Goal: Transaction & Acquisition: Purchase product/service

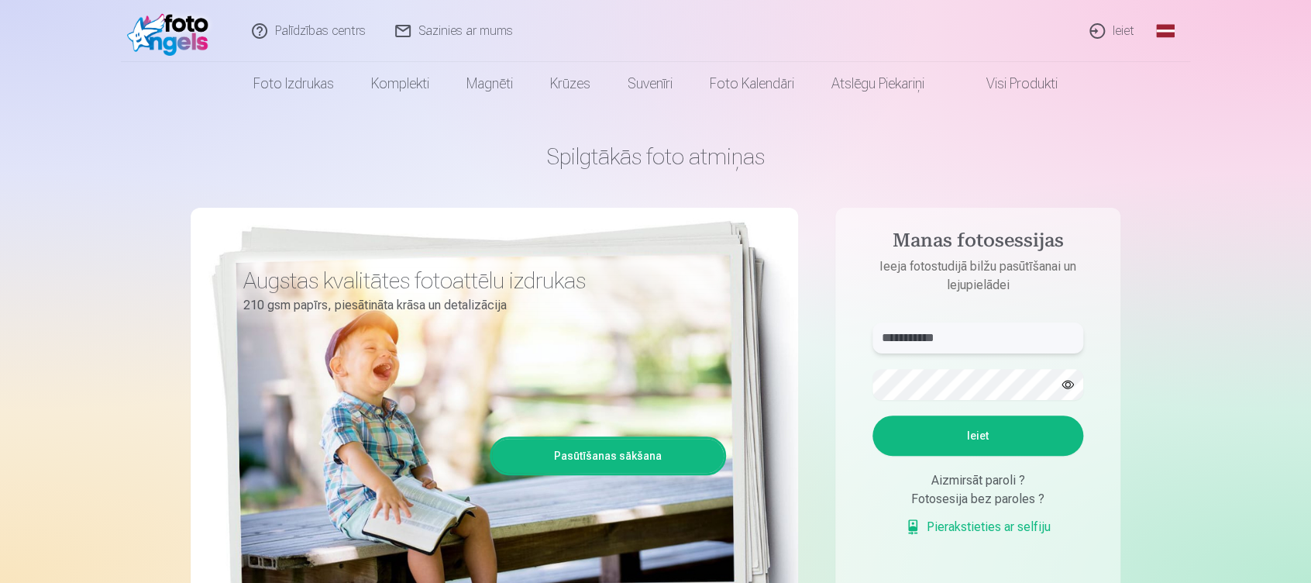
click at [966, 344] on input "**********" at bounding box center [978, 337] width 211 height 31
type input "**********"
click at [966, 344] on input "**********" at bounding box center [978, 337] width 211 height 31
drag, startPoint x: 969, startPoint y: 336, endPoint x: 830, endPoint y: 329, distance: 138.9
click at [830, 329] on div "**********" at bounding box center [656, 388] width 930 height 566
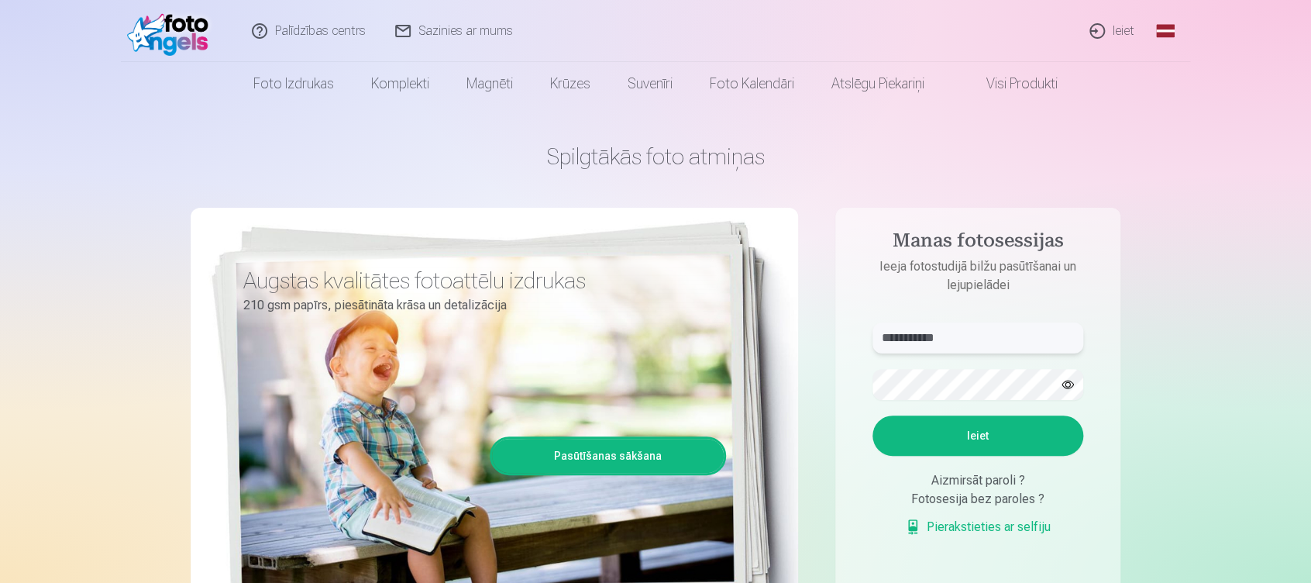
type input "**********"
drag, startPoint x: 967, startPoint y: 348, endPoint x: 828, endPoint y: 340, distance: 138.9
click at [828, 340] on div "**********" at bounding box center [656, 388] width 930 height 566
click at [1069, 384] on button "button" at bounding box center [1067, 384] width 29 height 29
click at [887, 432] on button "Ieiet" at bounding box center [978, 435] width 211 height 40
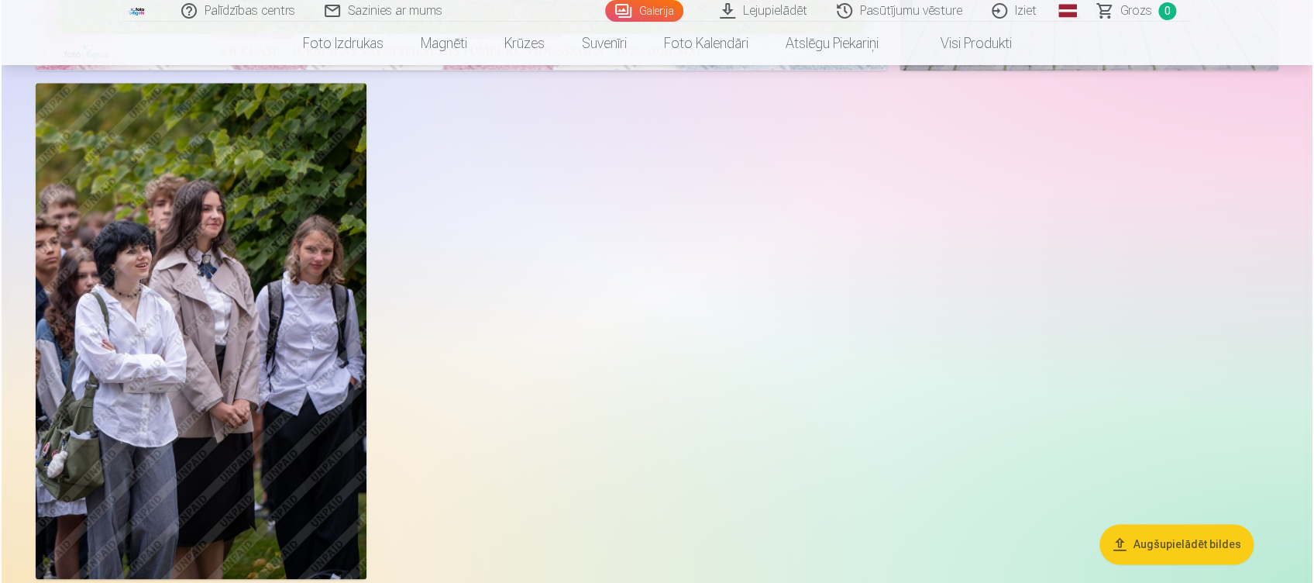
scroll to position [689, 0]
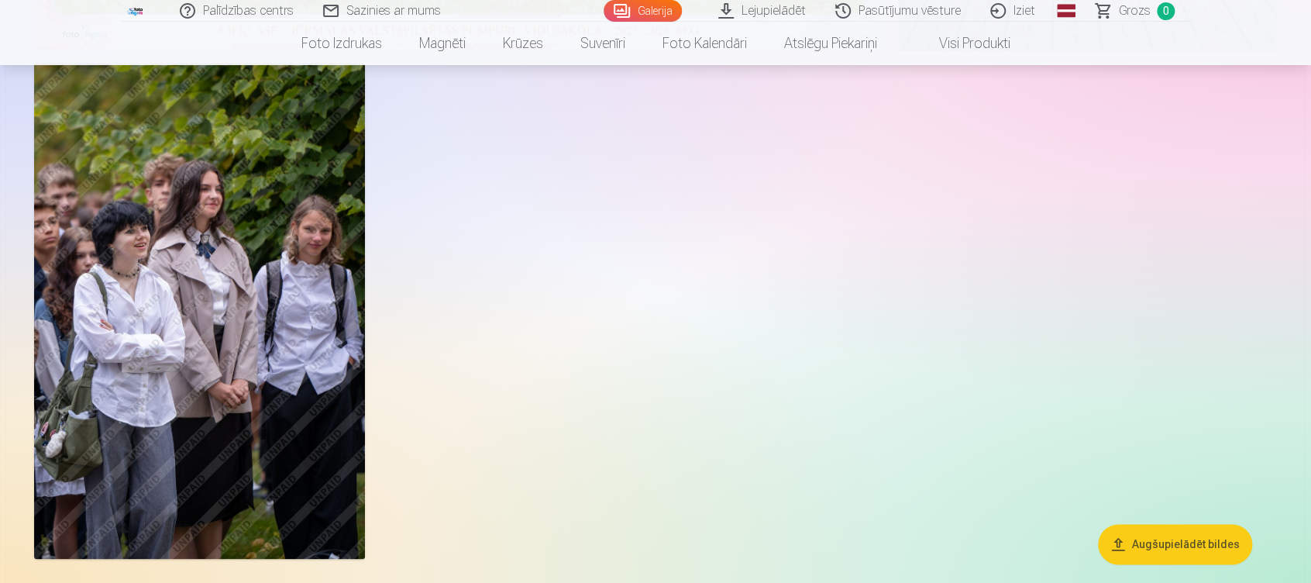
click at [99, 270] on img at bounding box center [199, 311] width 331 height 496
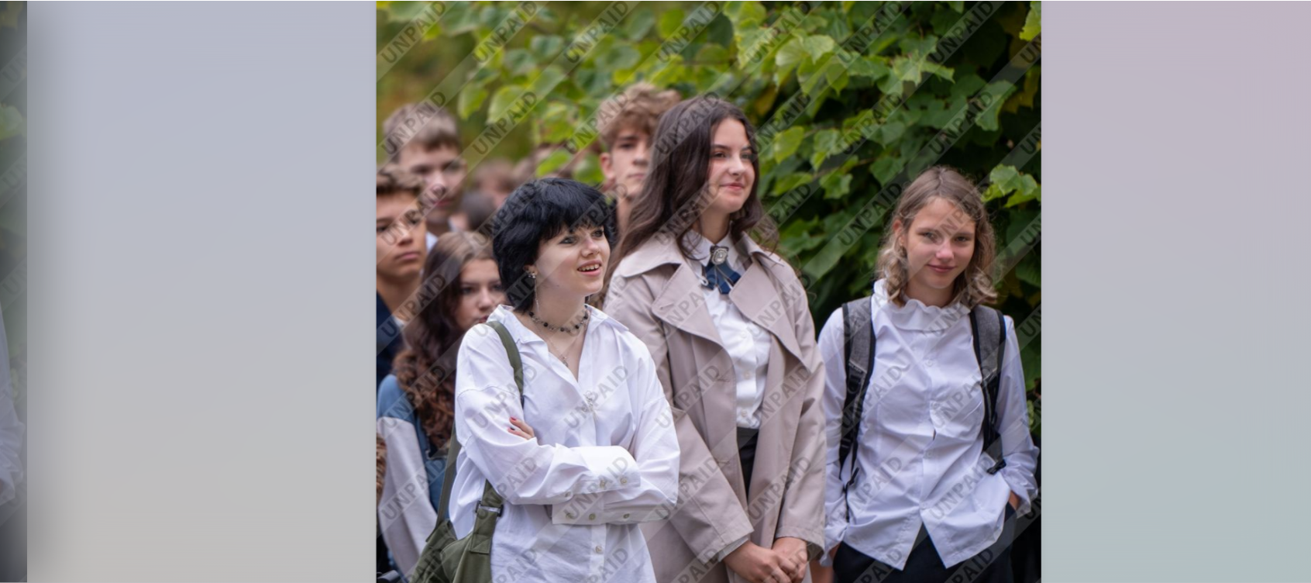
scroll to position [689, 0]
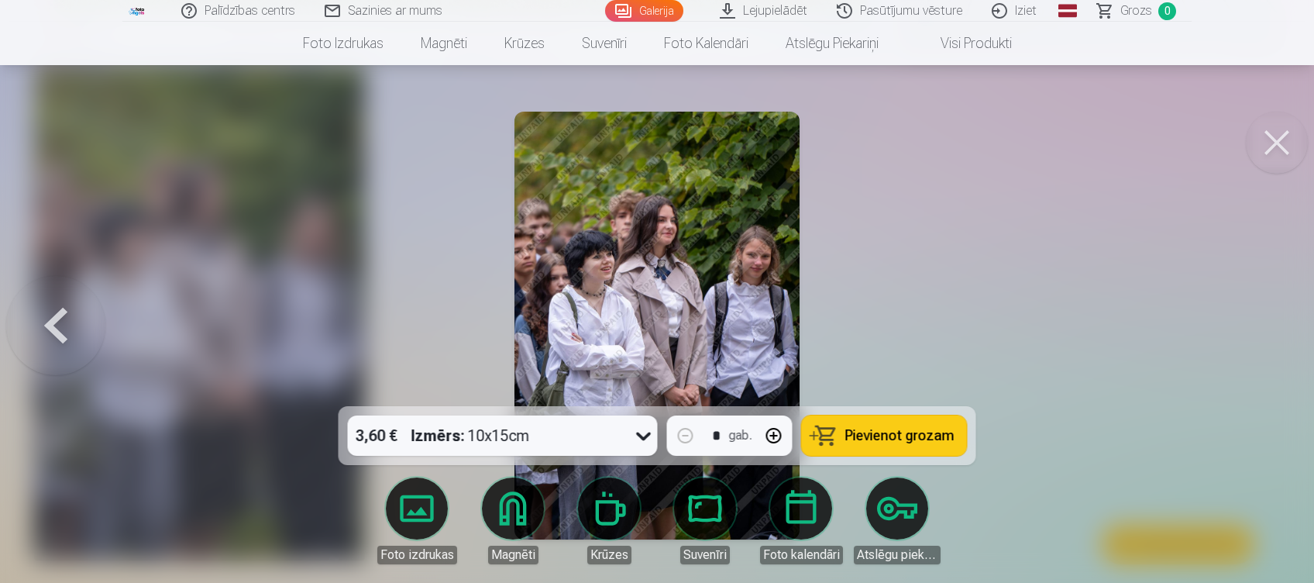
click at [1279, 155] on button at bounding box center [1277, 143] width 62 height 62
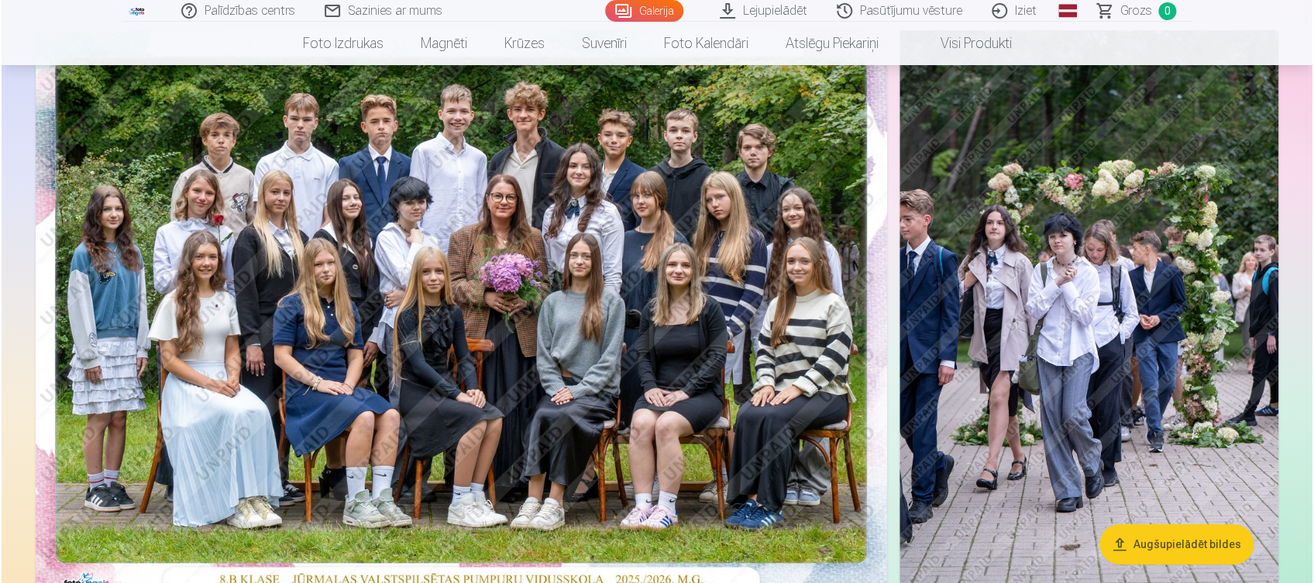
scroll to position [139, 0]
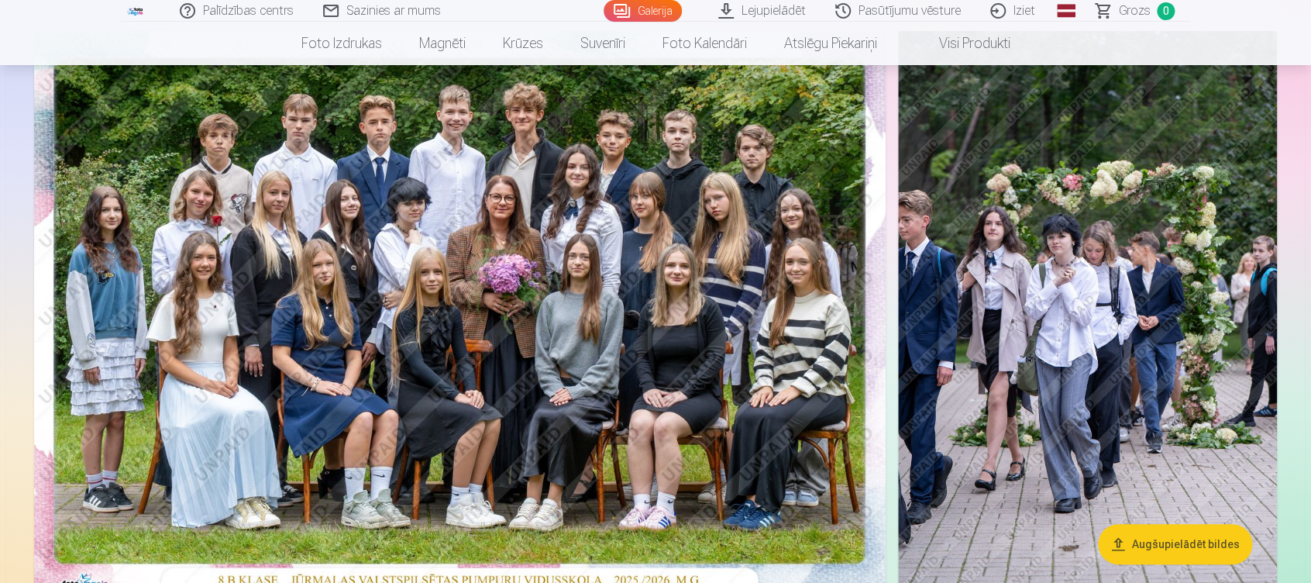
click at [1093, 291] on img at bounding box center [1087, 315] width 379 height 569
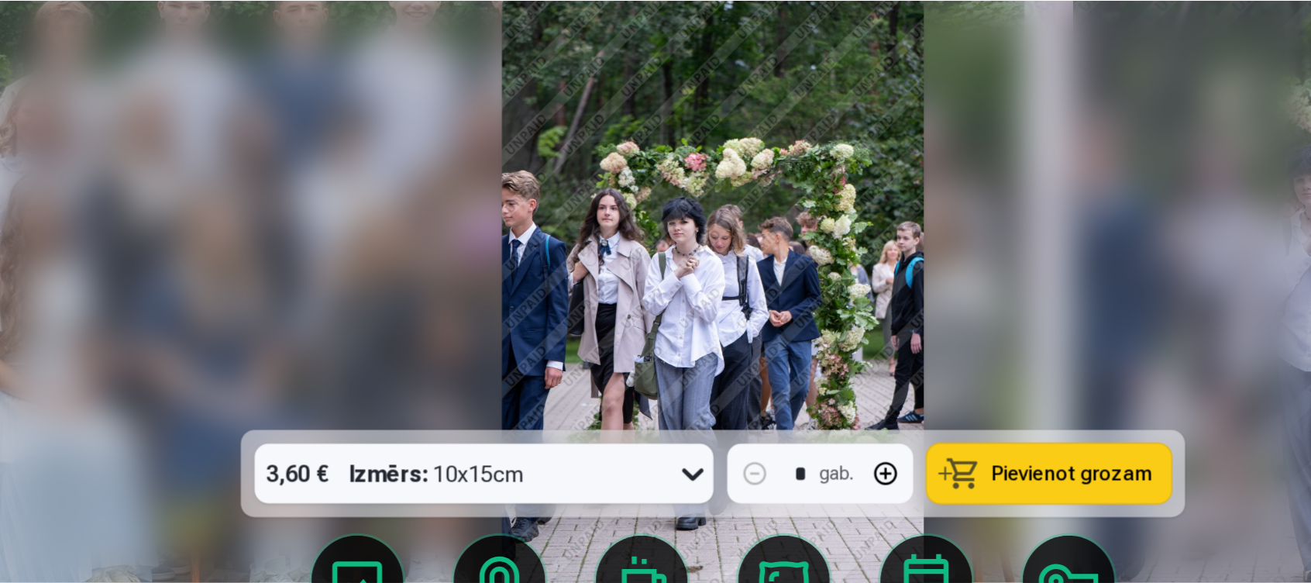
scroll to position [139, 0]
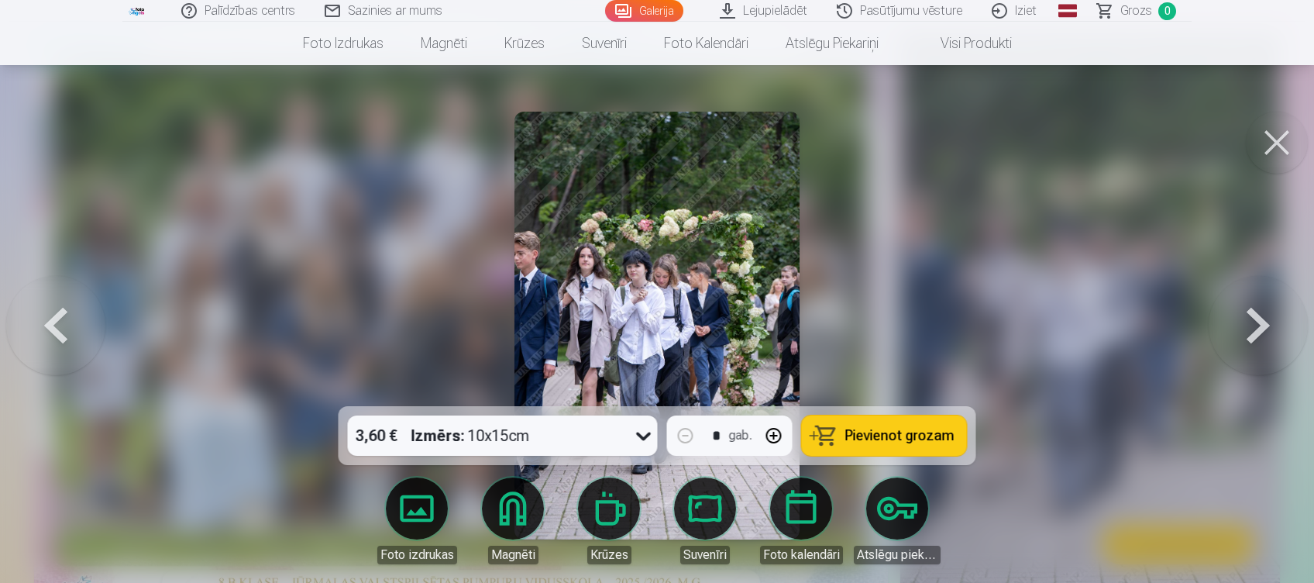
click at [1266, 153] on button at bounding box center [1277, 143] width 62 height 62
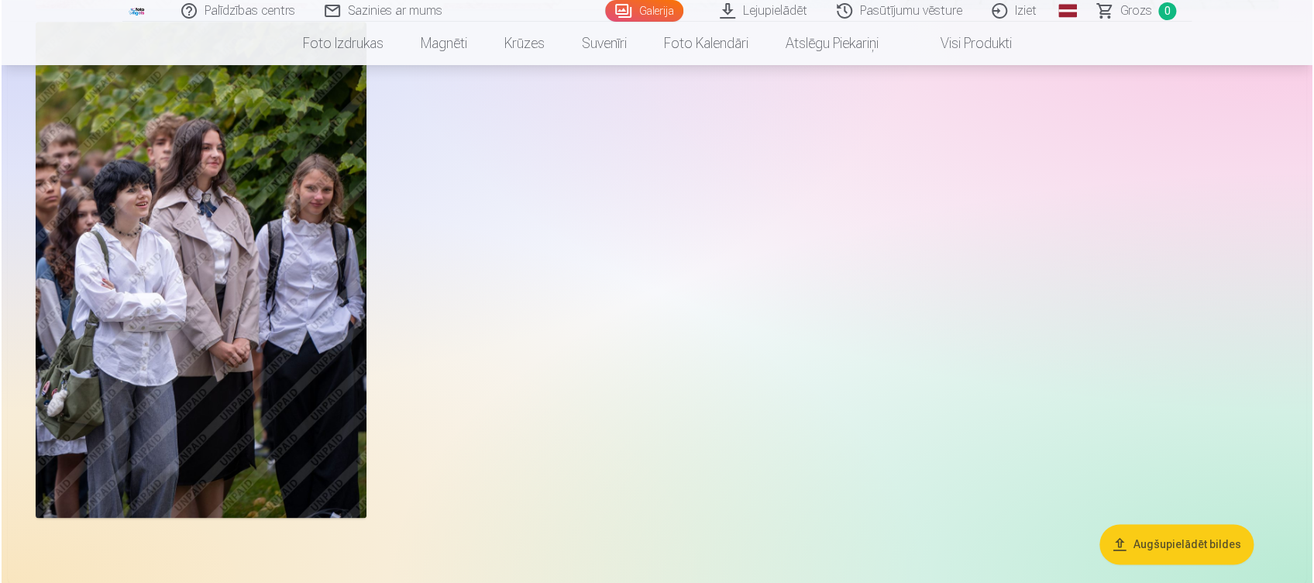
scroll to position [731, 0]
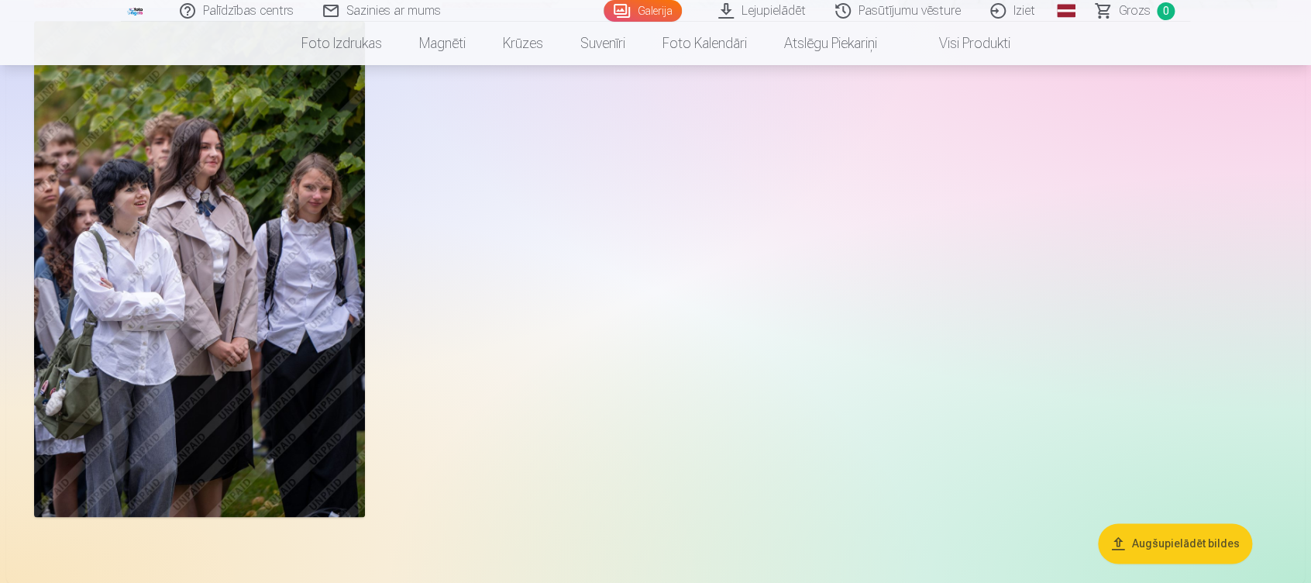
click at [223, 304] on img at bounding box center [199, 269] width 331 height 496
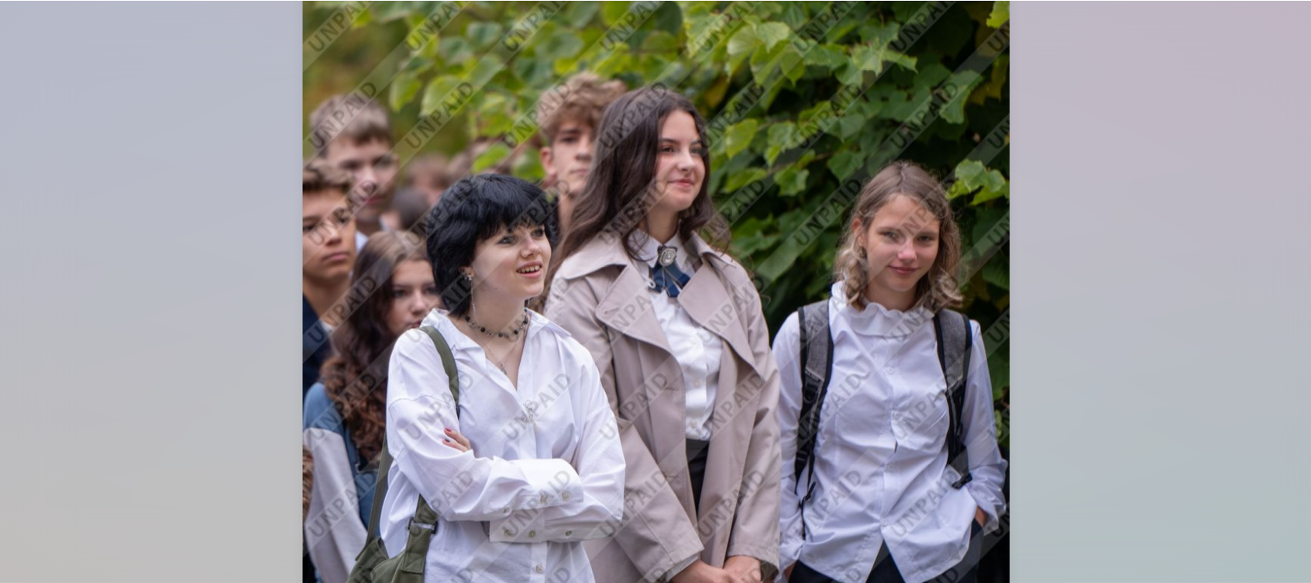
scroll to position [731, 0]
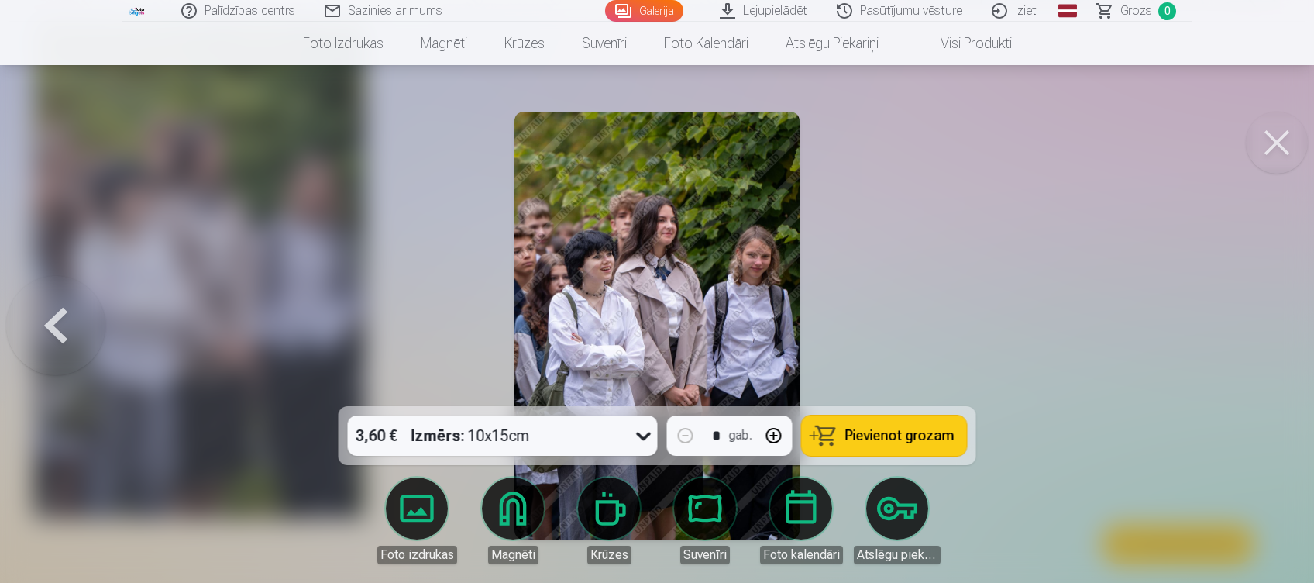
click at [1303, 144] on button at bounding box center [1277, 143] width 62 height 62
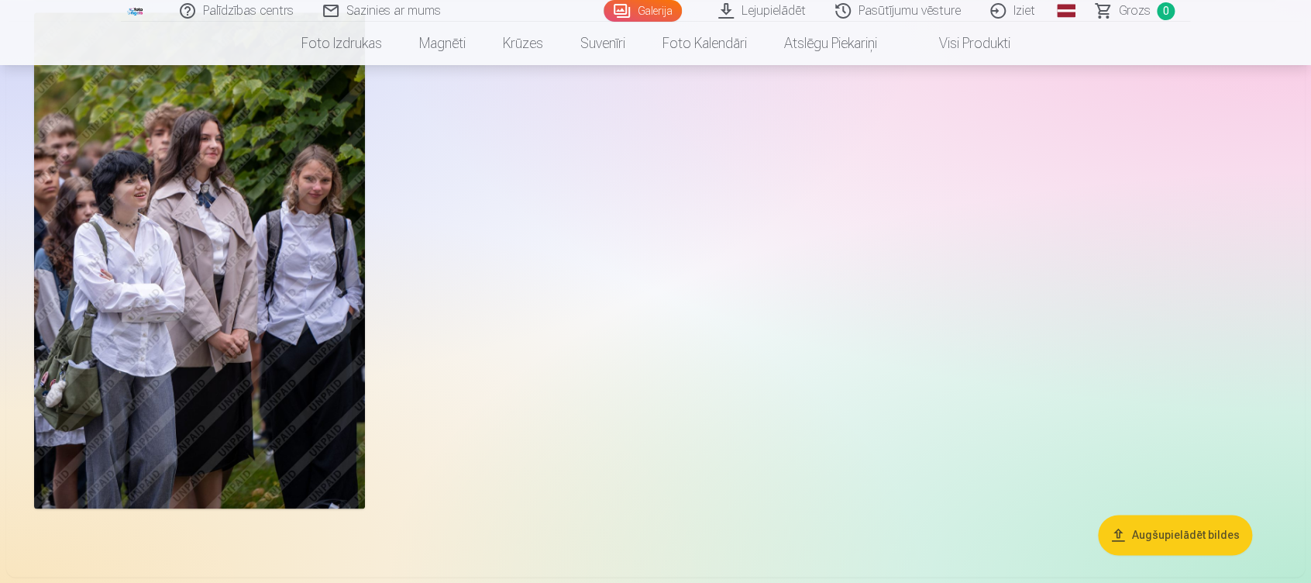
scroll to position [743, 0]
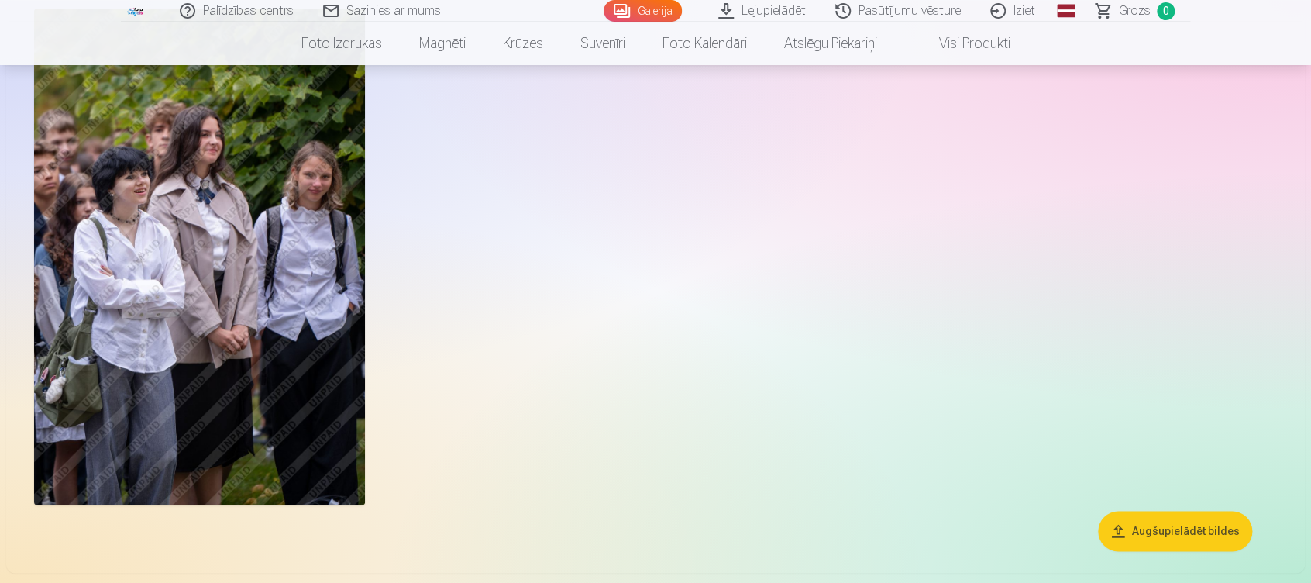
click at [1182, 526] on button "Augšupielādēt bildes" at bounding box center [1175, 531] width 154 height 40
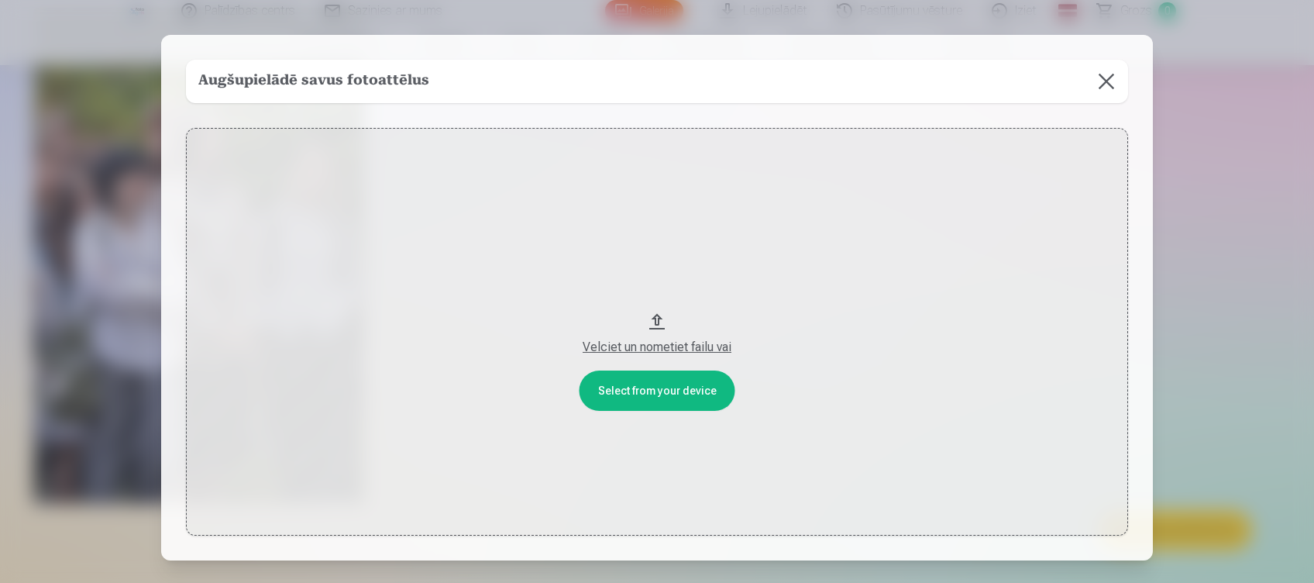
click at [657, 347] on div "Velciet un nometiet failu vai" at bounding box center [656, 347] width 911 height 19
click at [1104, 91] on button at bounding box center [1106, 81] width 43 height 43
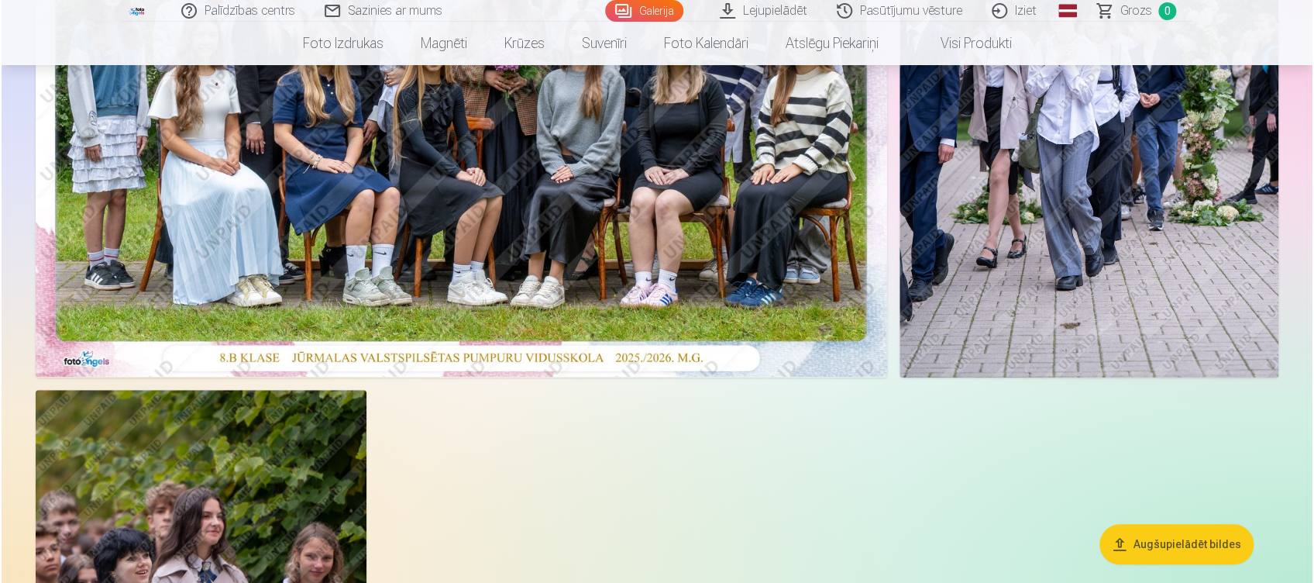
scroll to position [52, 0]
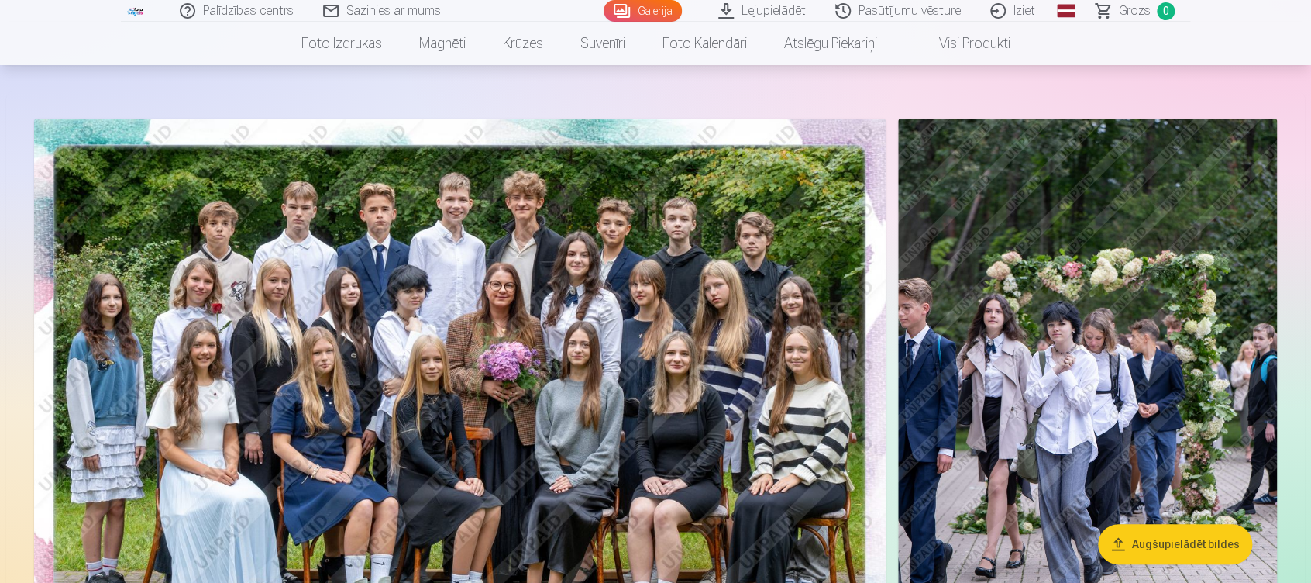
click at [483, 305] on img at bounding box center [460, 403] width 852 height 568
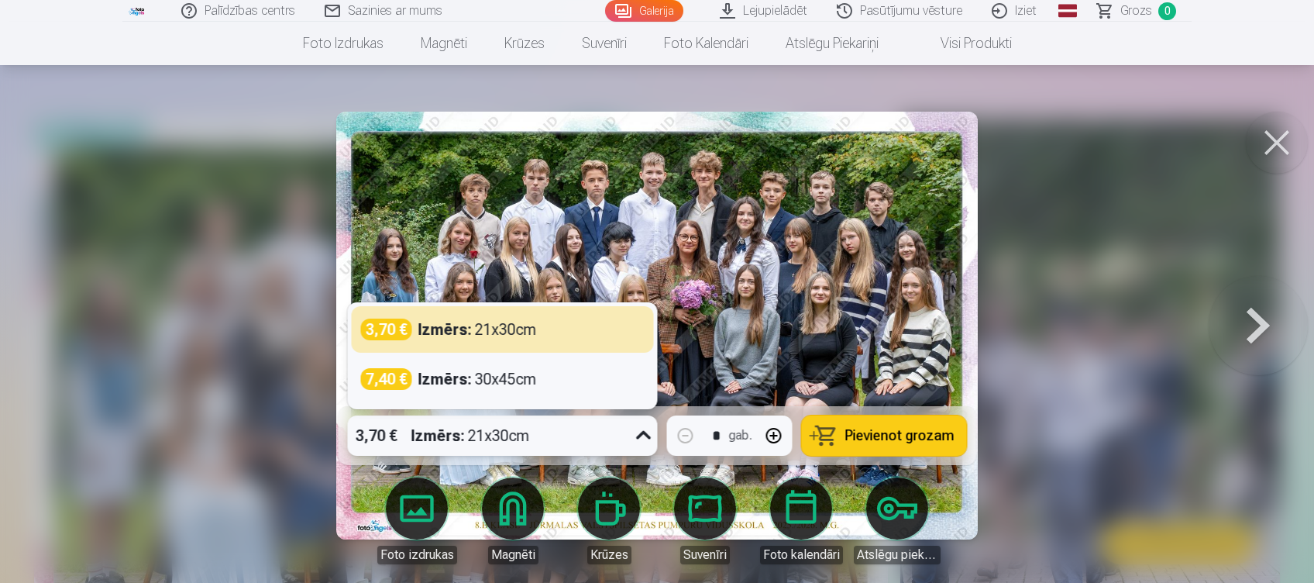
click at [638, 442] on icon at bounding box center [644, 435] width 25 height 25
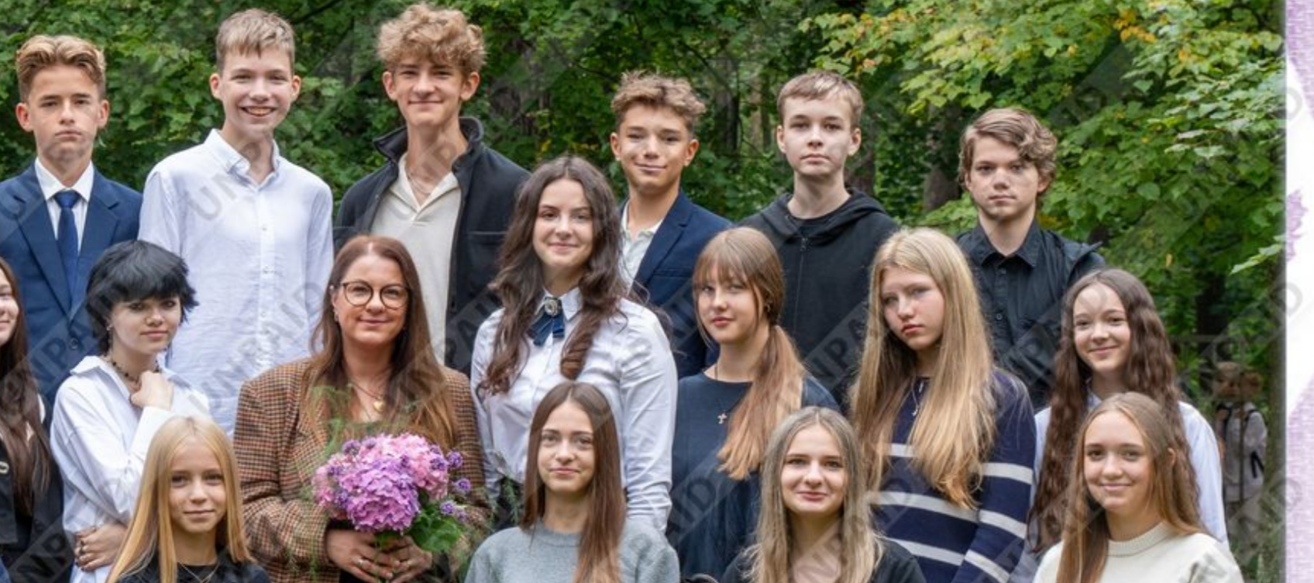
scroll to position [52, 0]
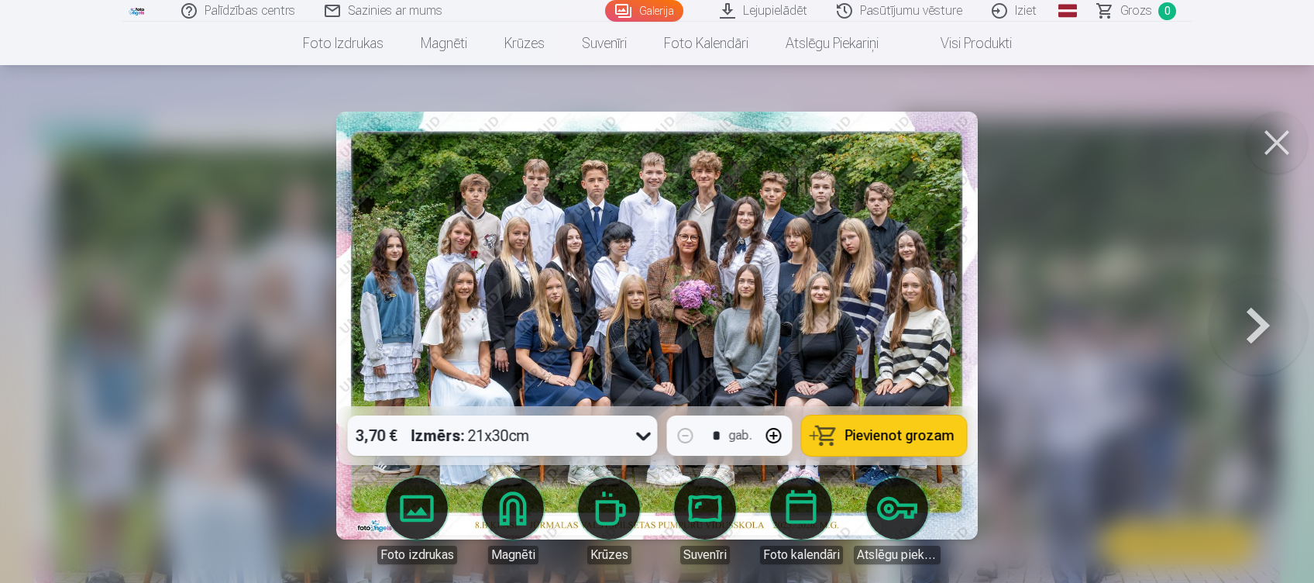
click at [884, 434] on span "Pievienot grozam" at bounding box center [899, 436] width 109 height 14
click at [1279, 158] on button at bounding box center [1277, 143] width 62 height 62
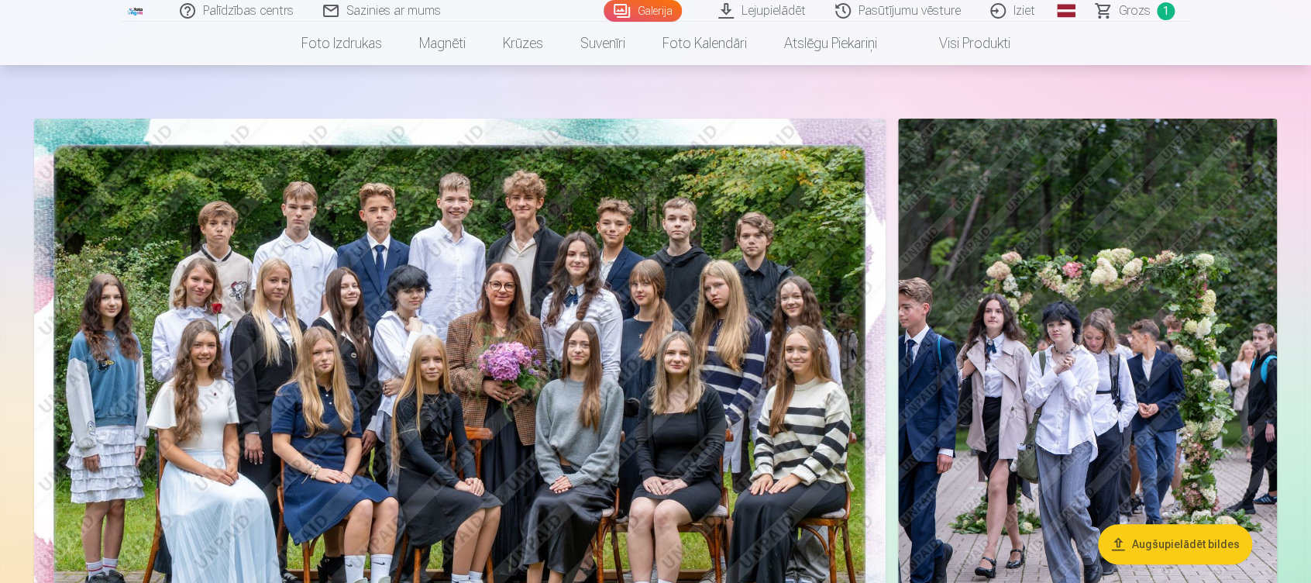
click at [1043, 335] on img at bounding box center [1087, 403] width 379 height 569
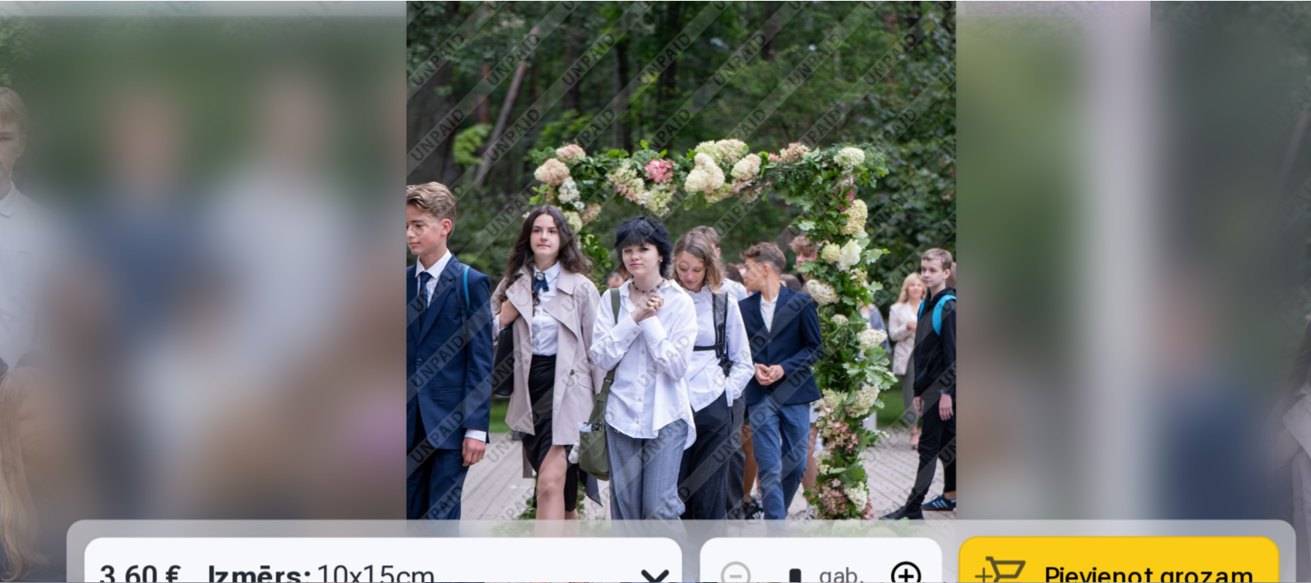
scroll to position [52, 0]
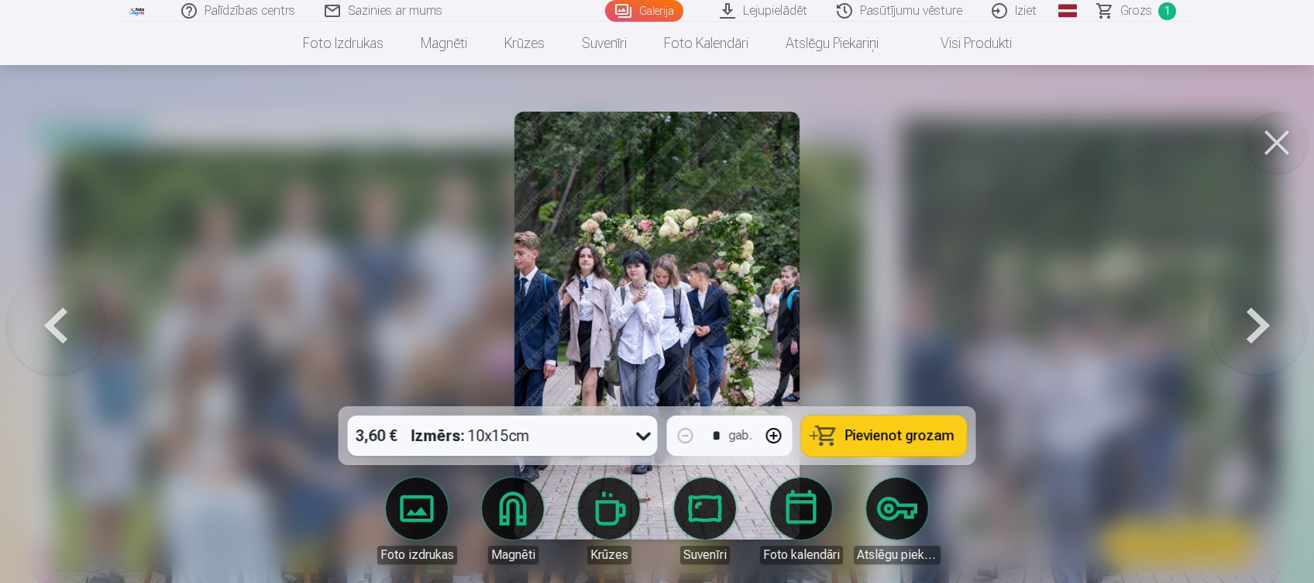
click at [1269, 145] on button at bounding box center [1277, 143] width 62 height 62
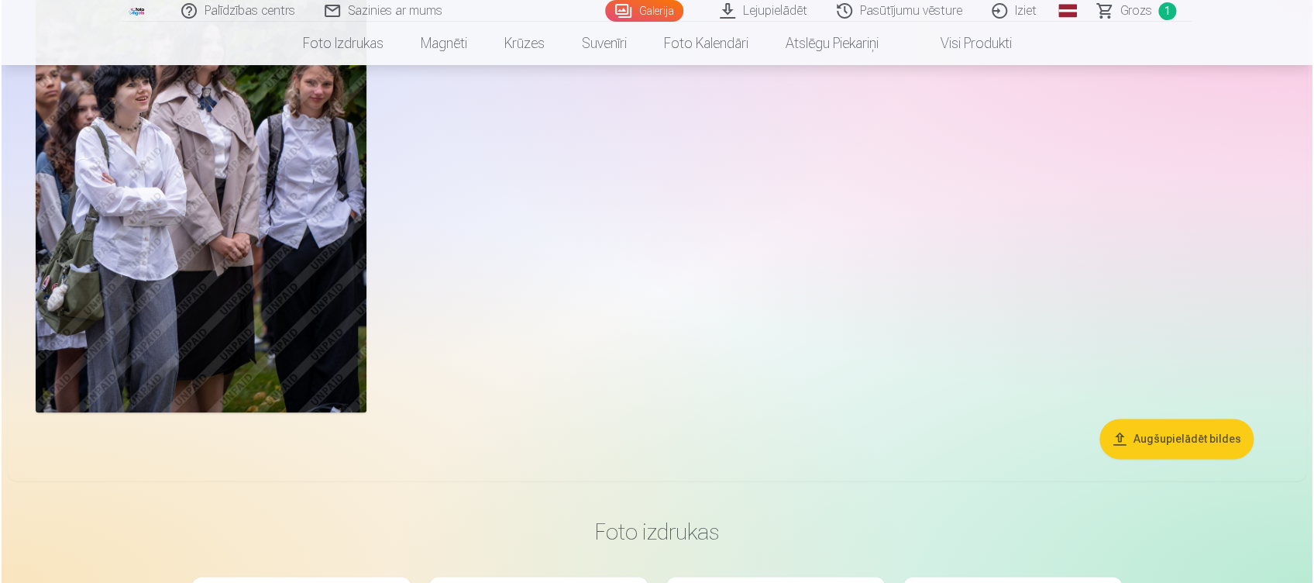
scroll to position [836, 0]
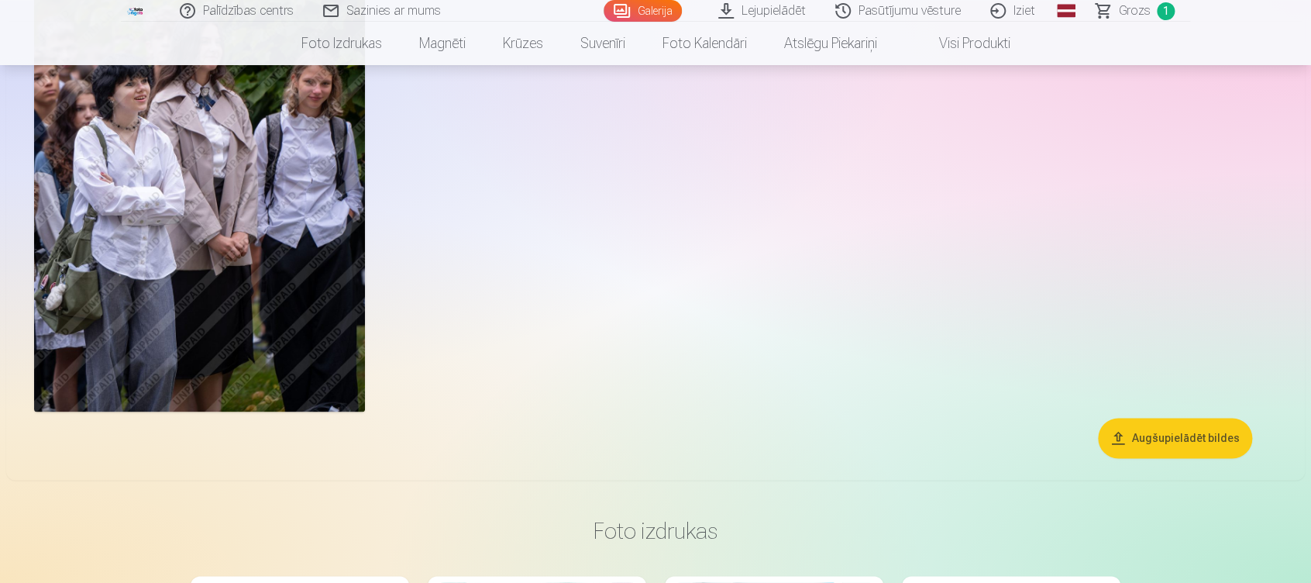
click at [67, 204] on img at bounding box center [199, 164] width 331 height 496
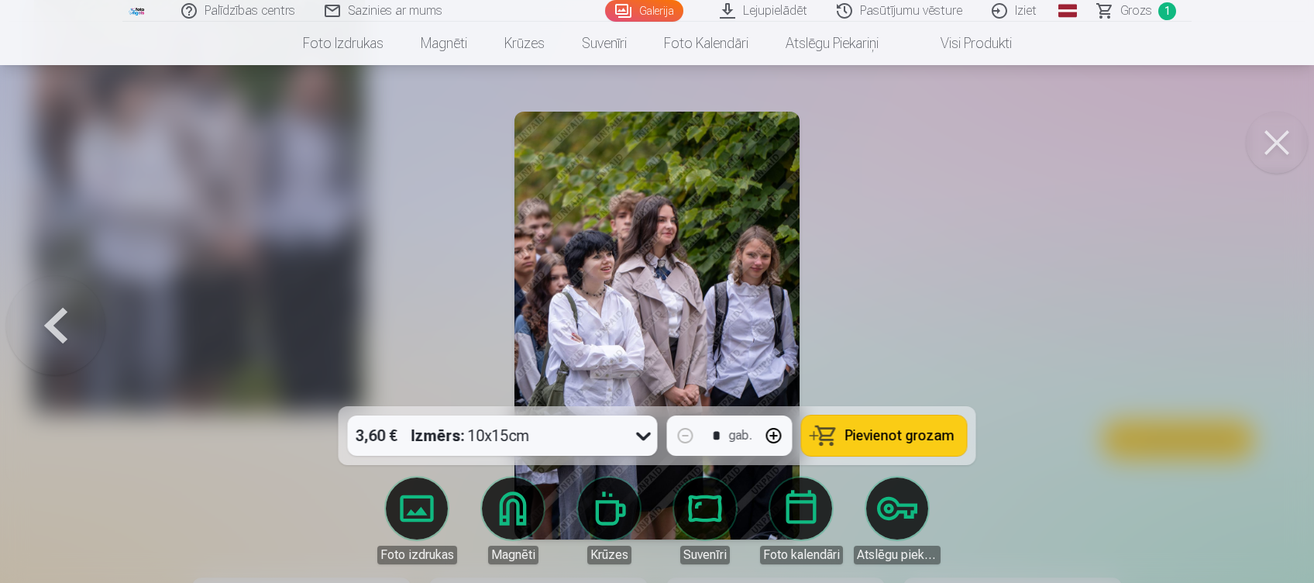
click at [635, 435] on icon at bounding box center [644, 435] width 25 height 25
click at [622, 449] on div "3,60 € Izmērs : 10x15cm" at bounding box center [488, 435] width 281 height 40
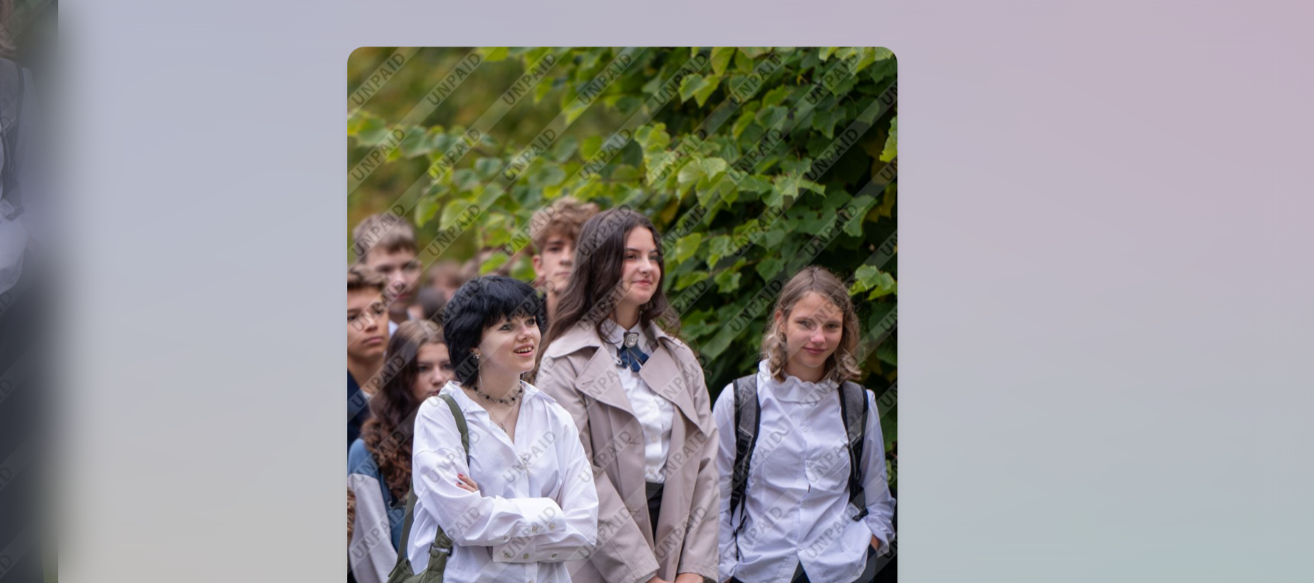
scroll to position [836, 0]
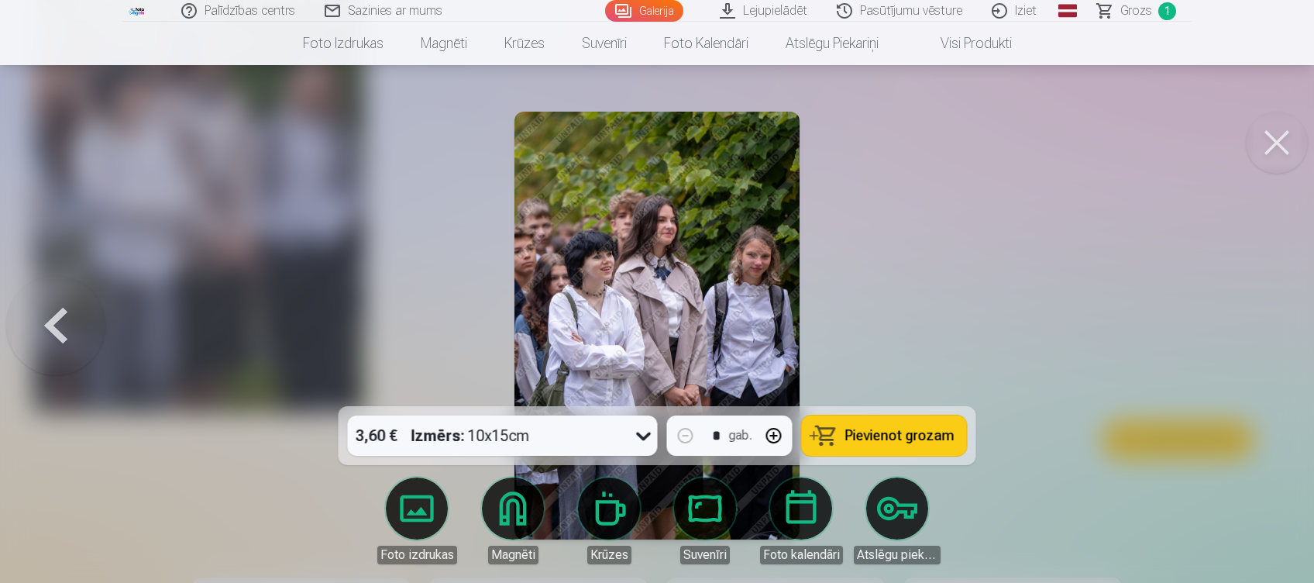
click at [676, 358] on img at bounding box center [657, 326] width 285 height 428
click at [691, 279] on img at bounding box center [657, 326] width 285 height 428
click at [738, 303] on img at bounding box center [657, 326] width 285 height 428
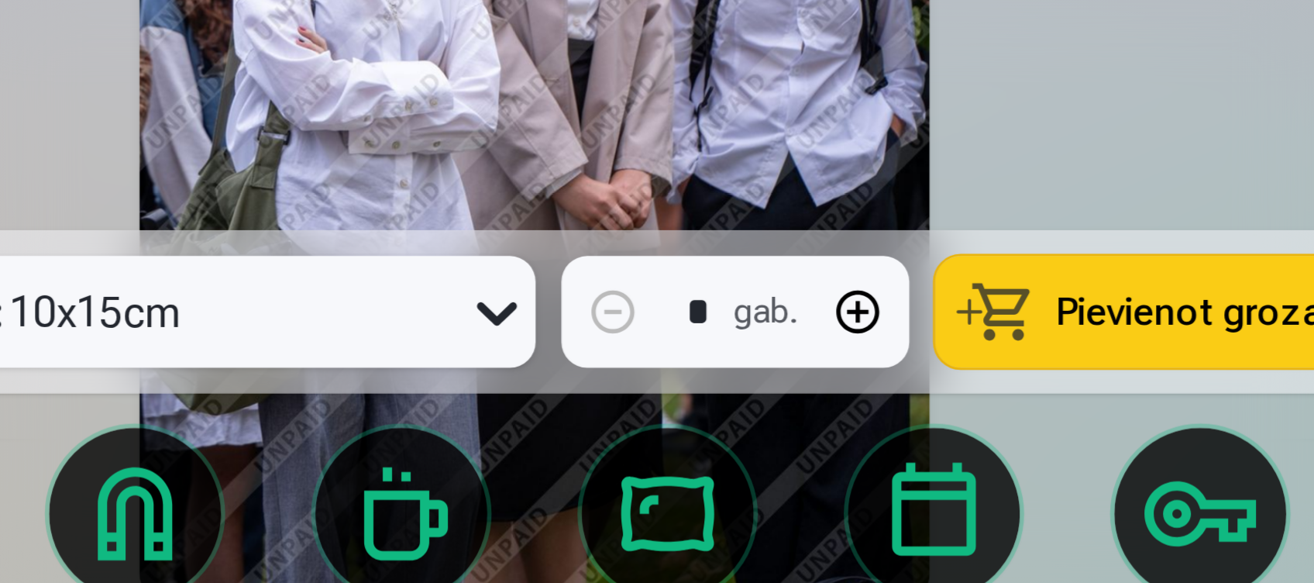
click at [666, 401] on img at bounding box center [657, 326] width 285 height 428
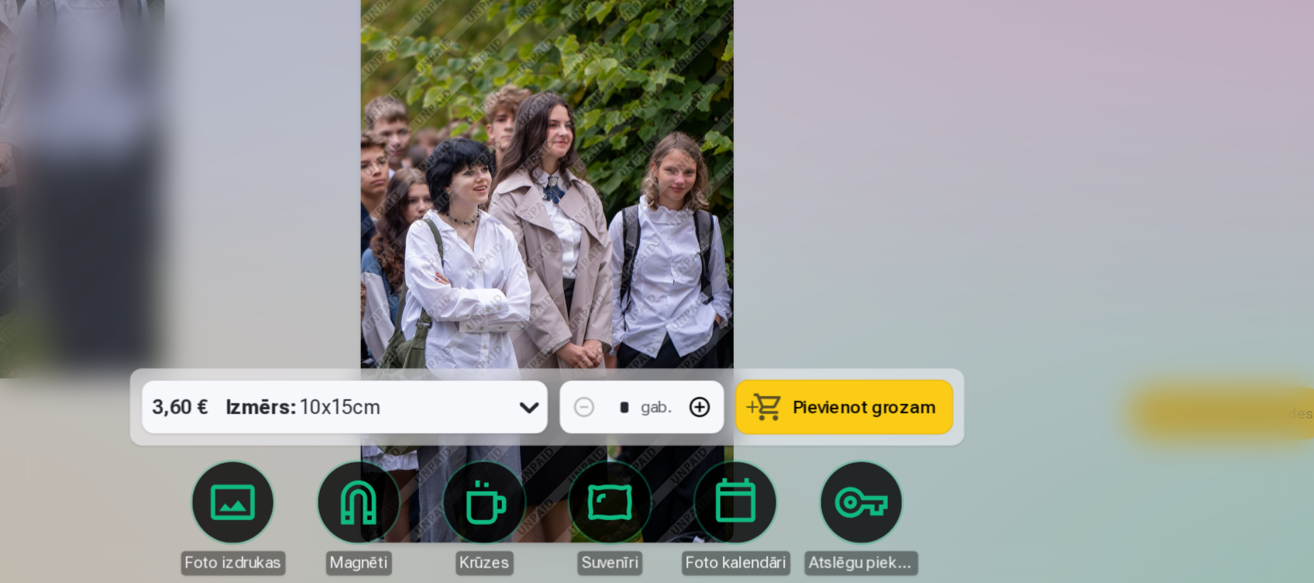
scroll to position [835, 0]
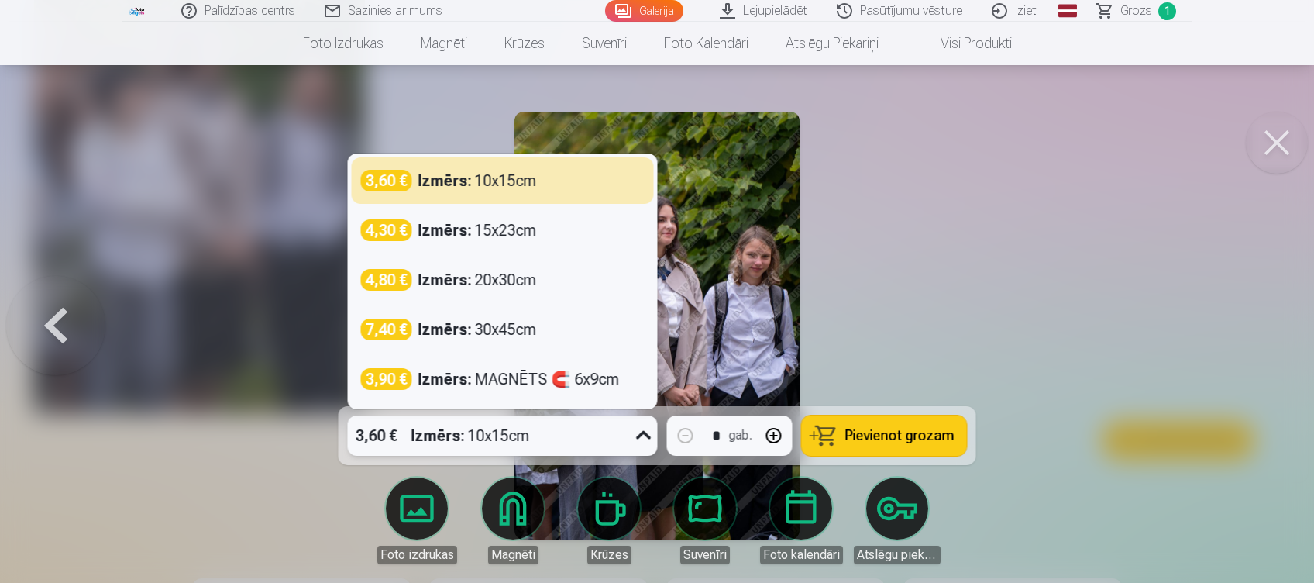
click at [639, 442] on icon at bounding box center [644, 435] width 25 height 25
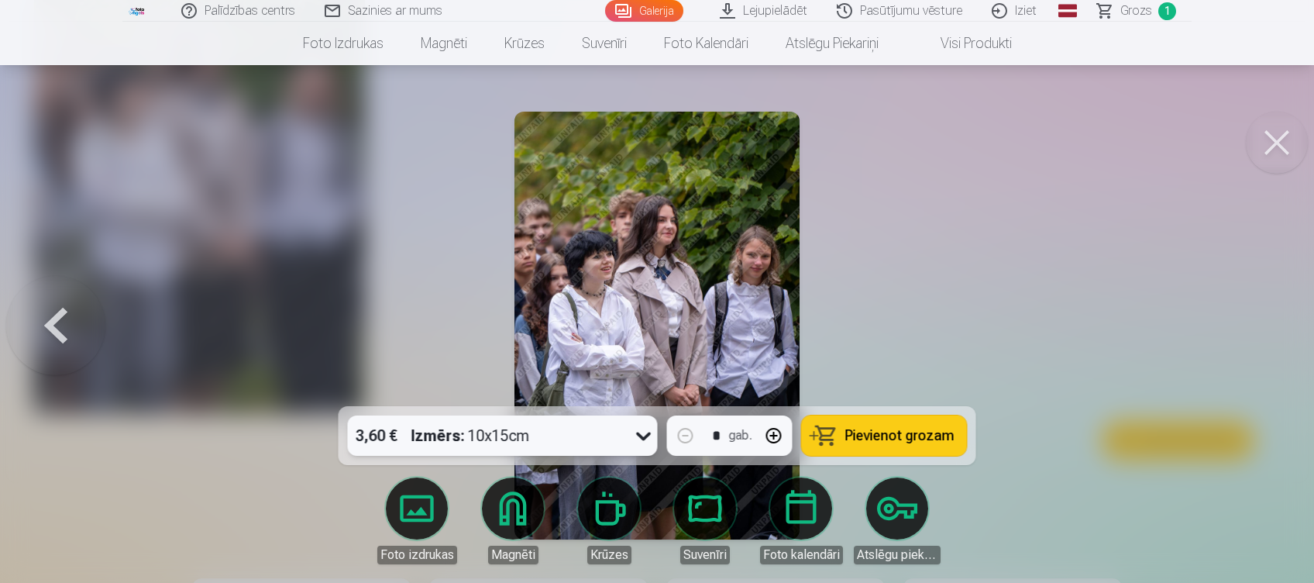
click at [639, 442] on icon at bounding box center [644, 435] width 25 height 25
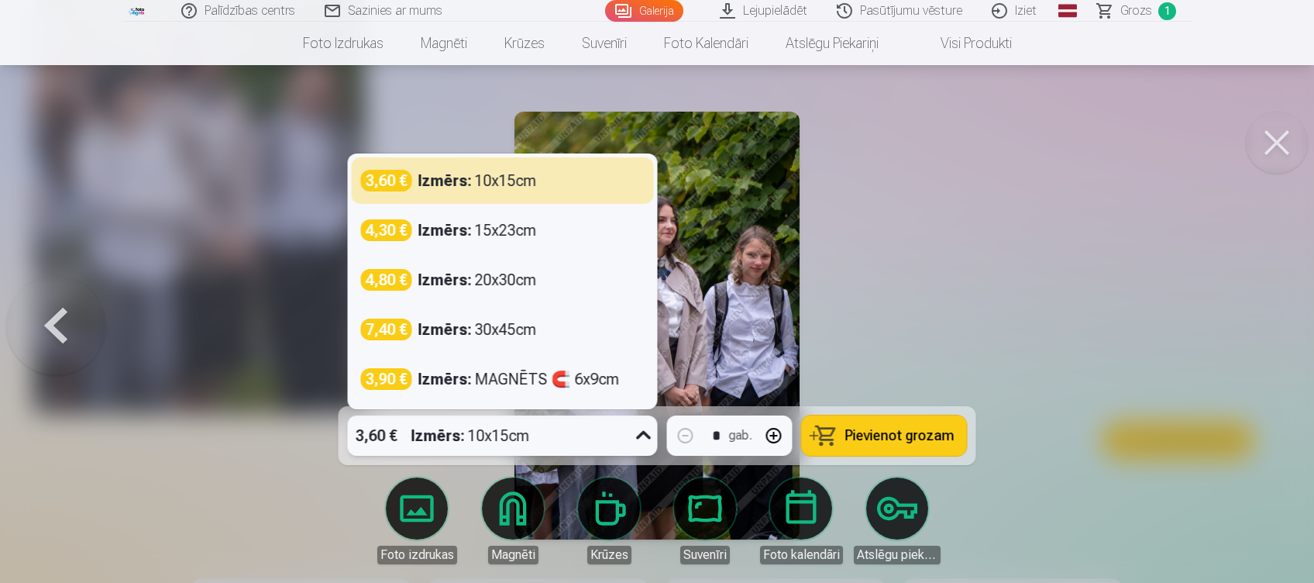
click at [639, 442] on icon at bounding box center [644, 435] width 25 height 25
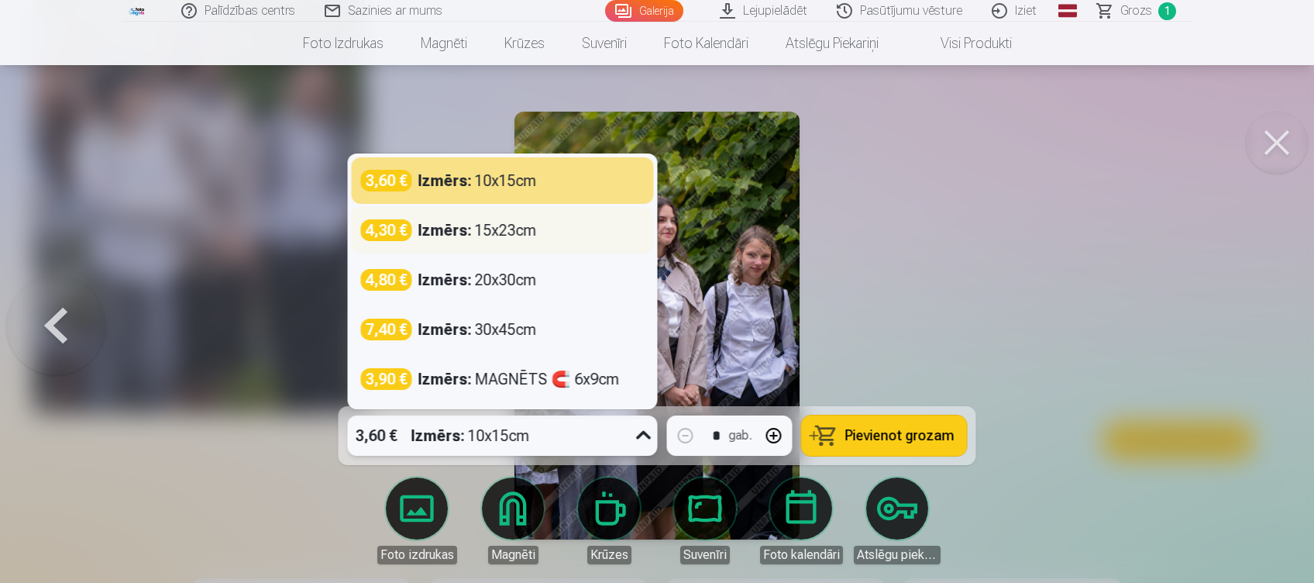
click at [470, 244] on div "4,30 € Izmērs : 15x23cm" at bounding box center [503, 230] width 302 height 46
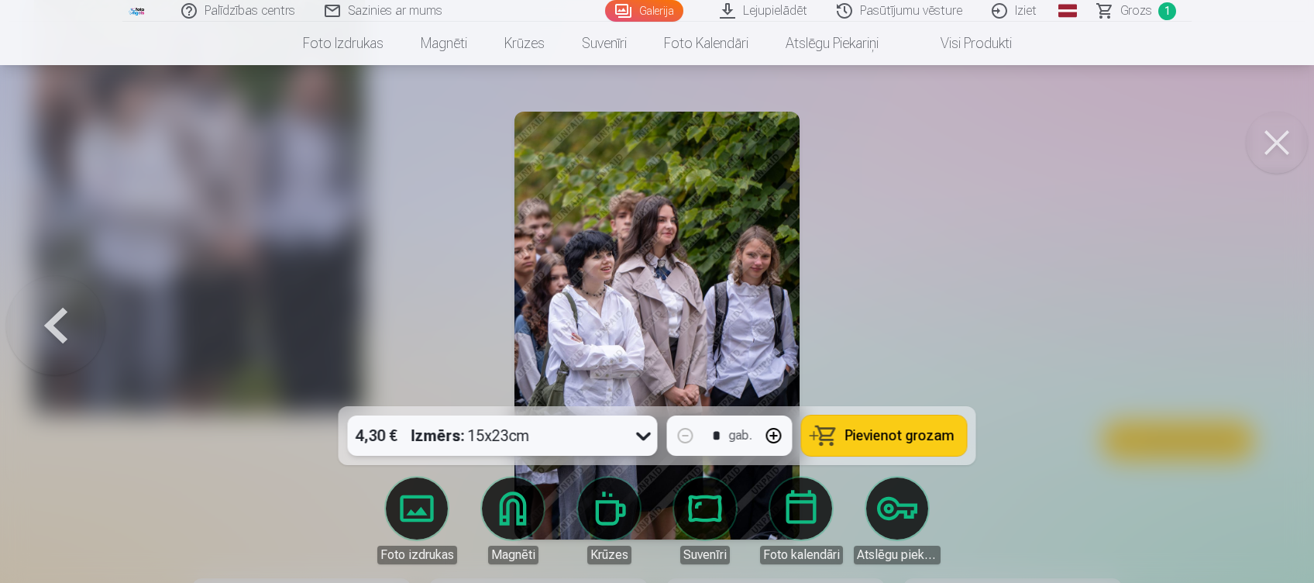
click at [649, 434] on icon at bounding box center [643, 436] width 15 height 9
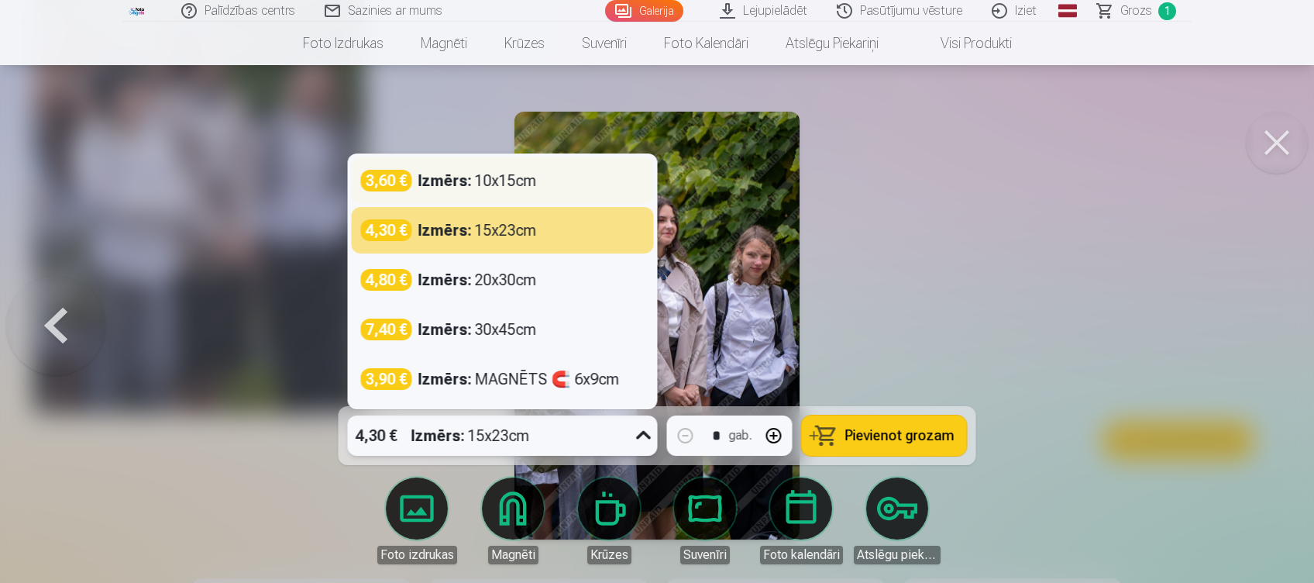
click at [502, 183] on div "Izmērs : 10x15cm" at bounding box center [477, 181] width 119 height 22
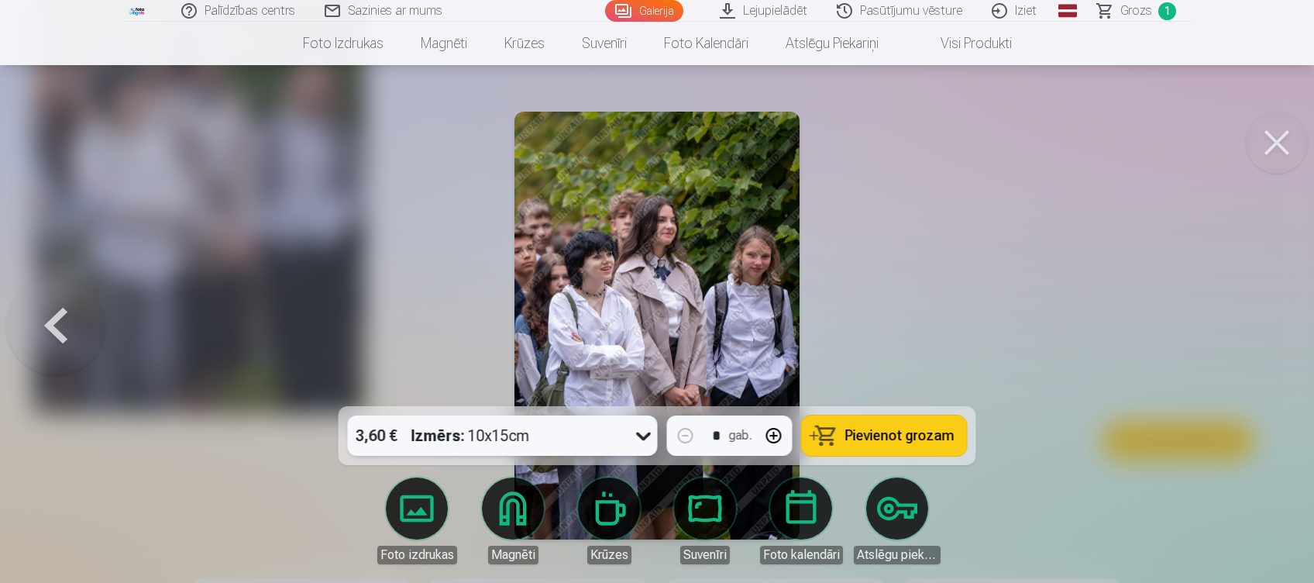
click at [1273, 151] on button at bounding box center [1277, 143] width 62 height 62
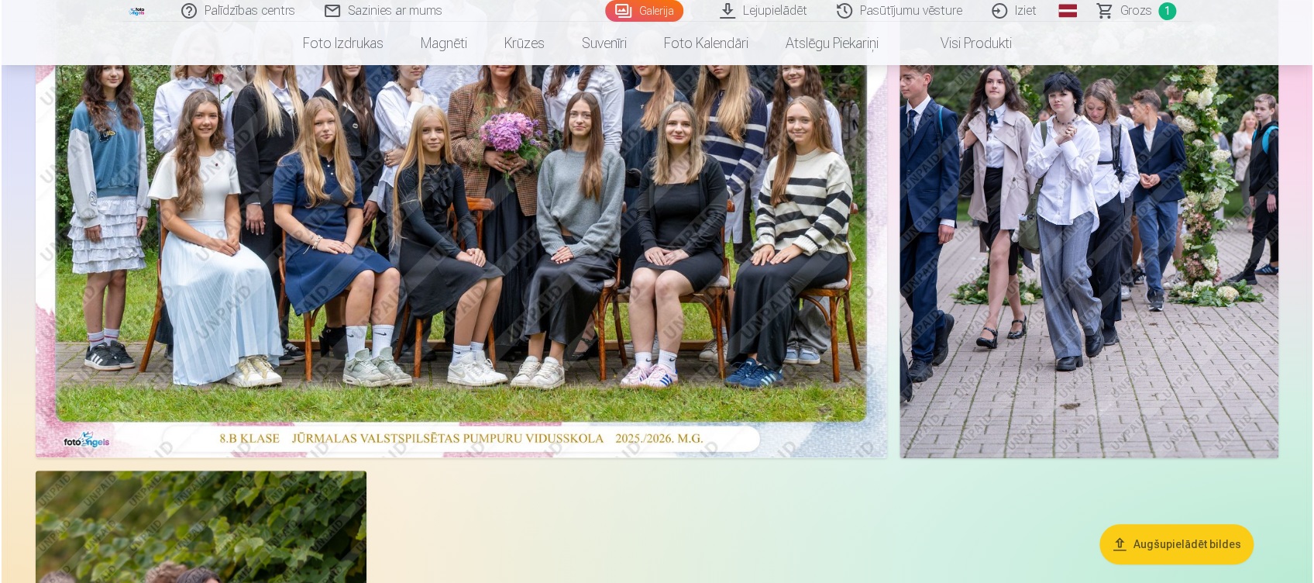
scroll to position [183, 0]
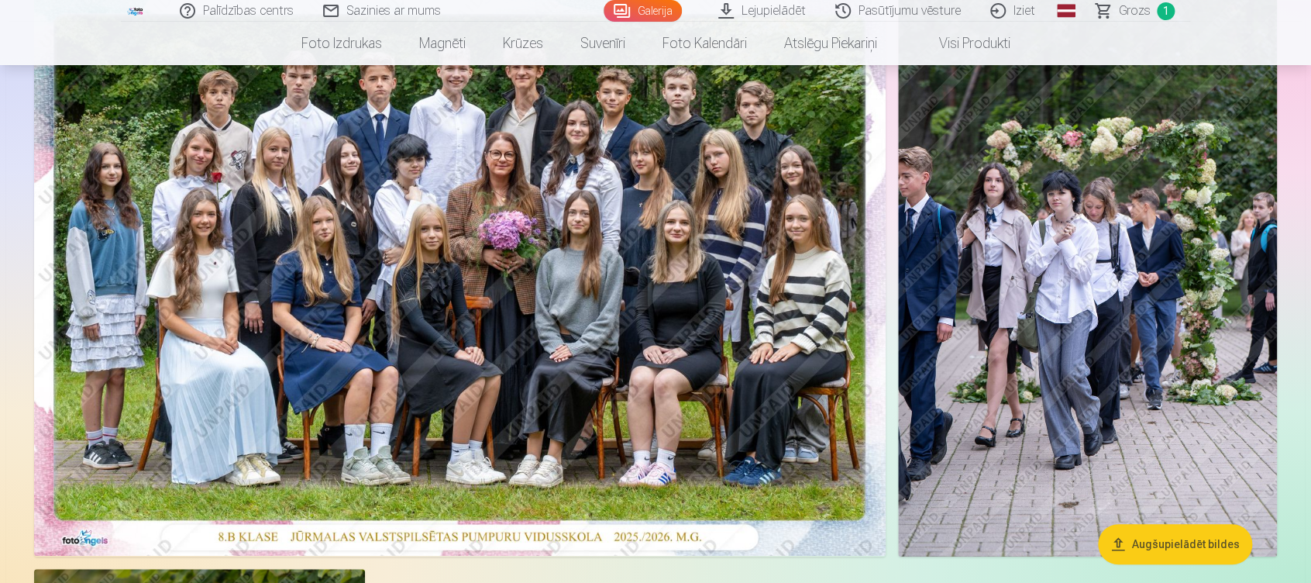
click at [993, 325] on img at bounding box center [1087, 272] width 379 height 569
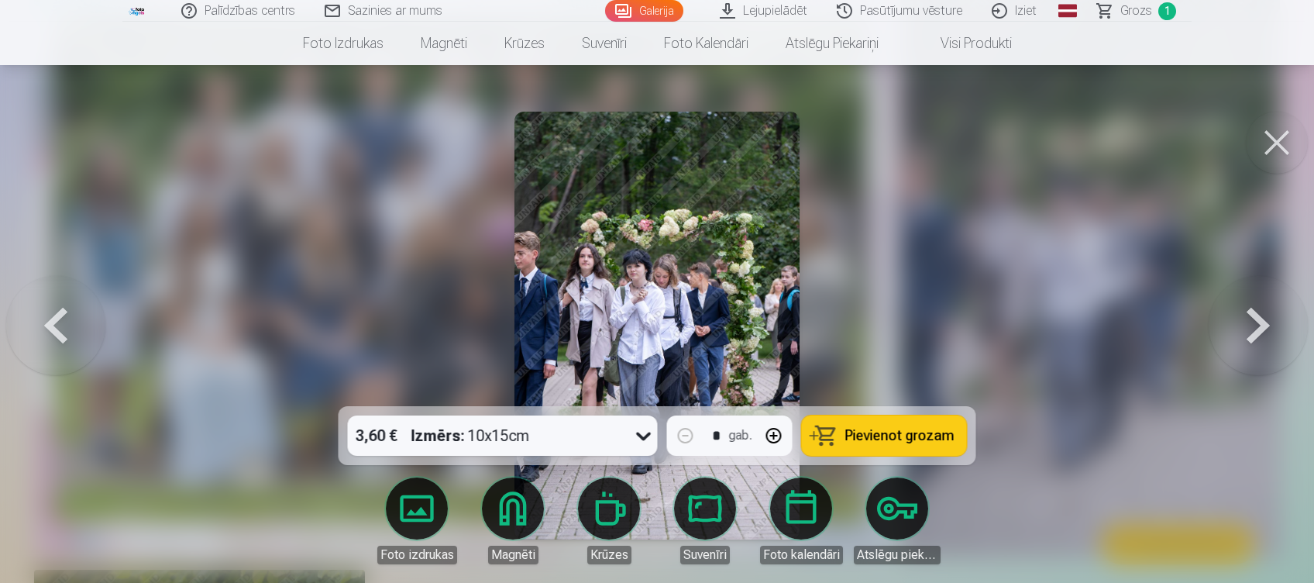
scroll to position [183, 0]
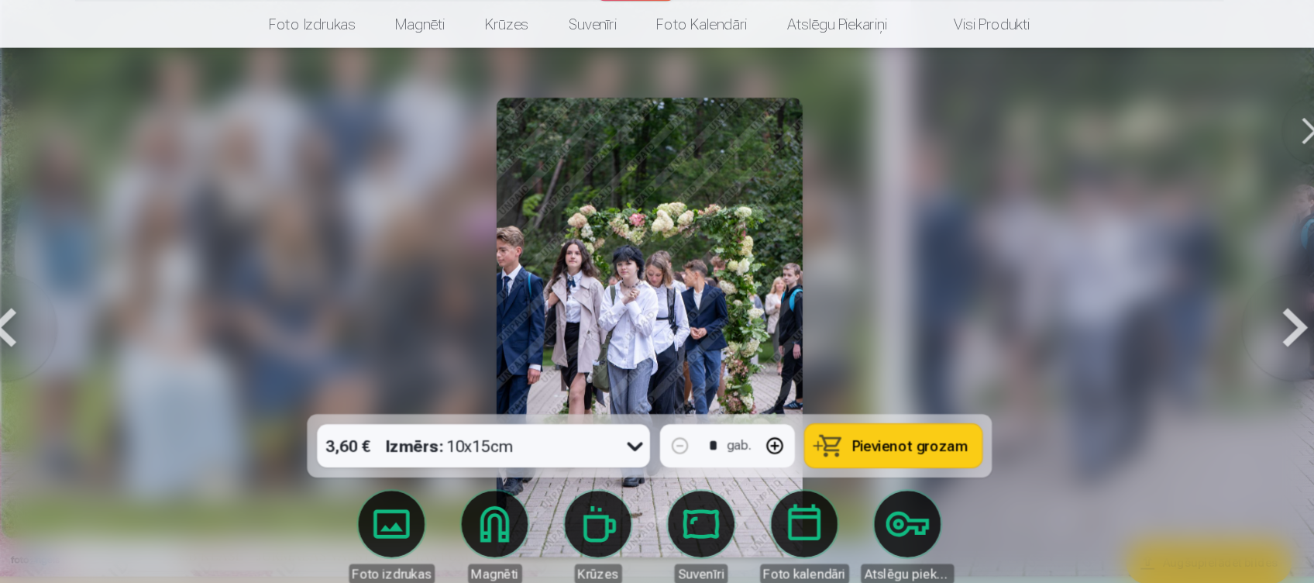
click at [692, 204] on img at bounding box center [657, 326] width 285 height 428
click at [687, 224] on img at bounding box center [657, 326] width 285 height 428
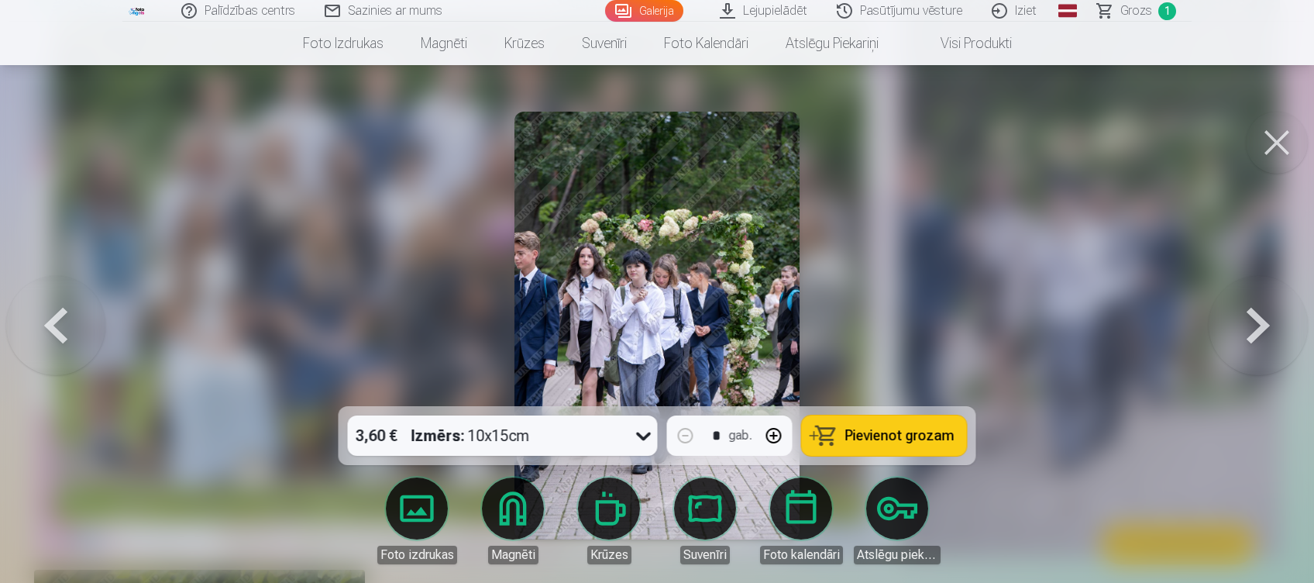
click at [1268, 139] on button at bounding box center [1277, 143] width 62 height 62
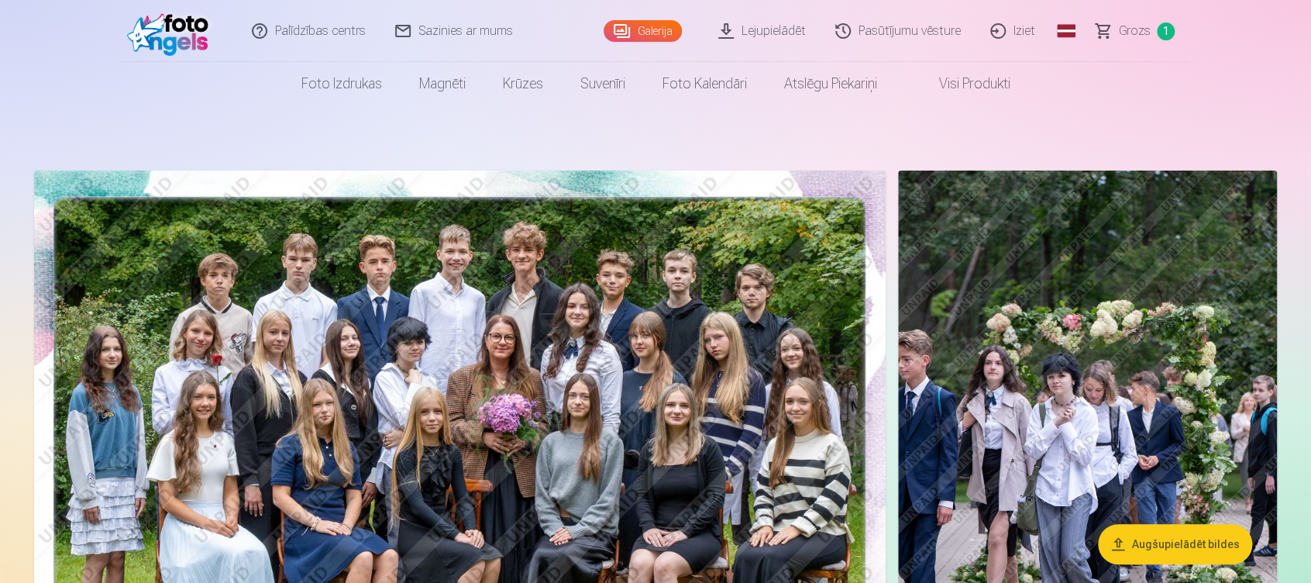
click at [1145, 29] on span "Grozs" at bounding box center [1135, 31] width 32 height 19
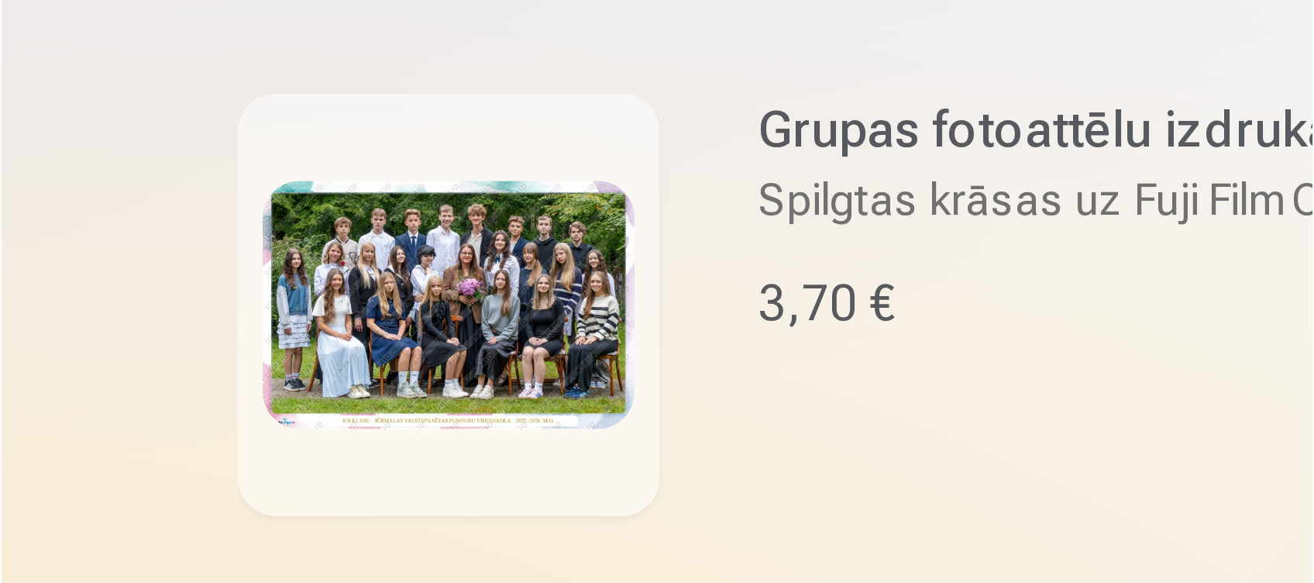
scroll to position [57, 0]
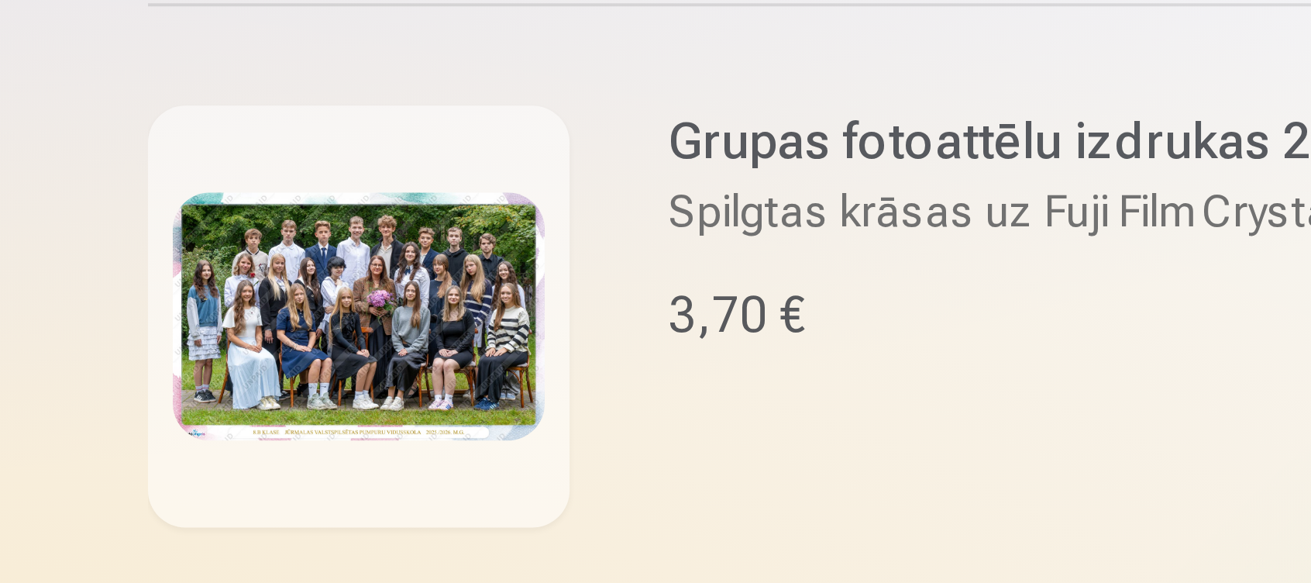
click at [257, 344] on img at bounding box center [255, 364] width 93 height 62
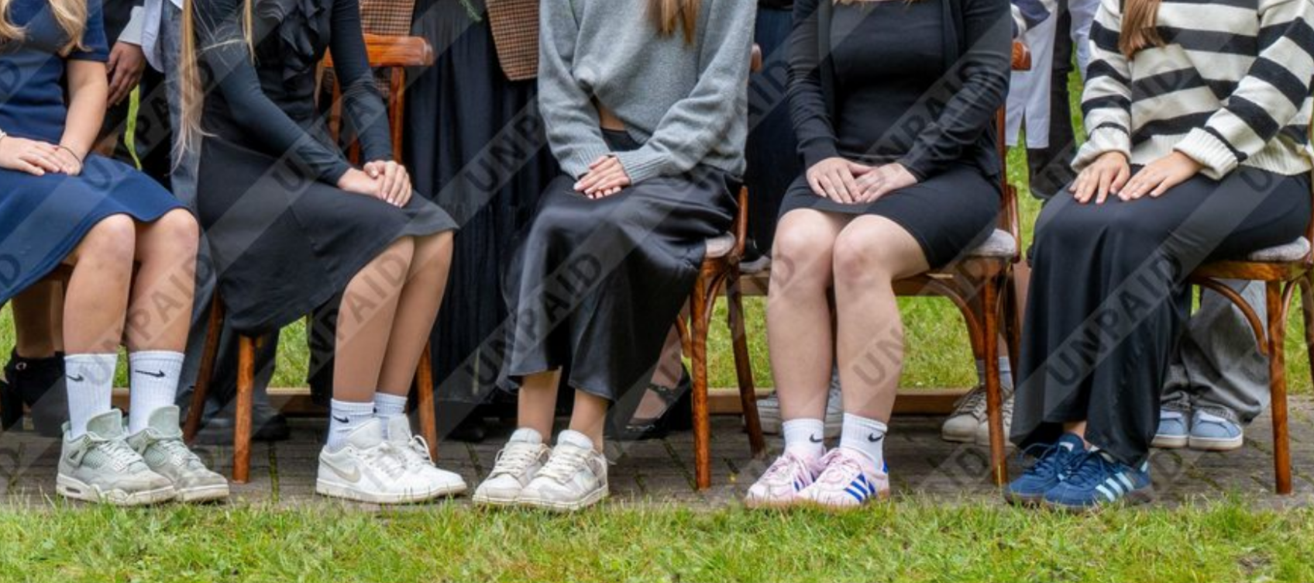
scroll to position [186, 0]
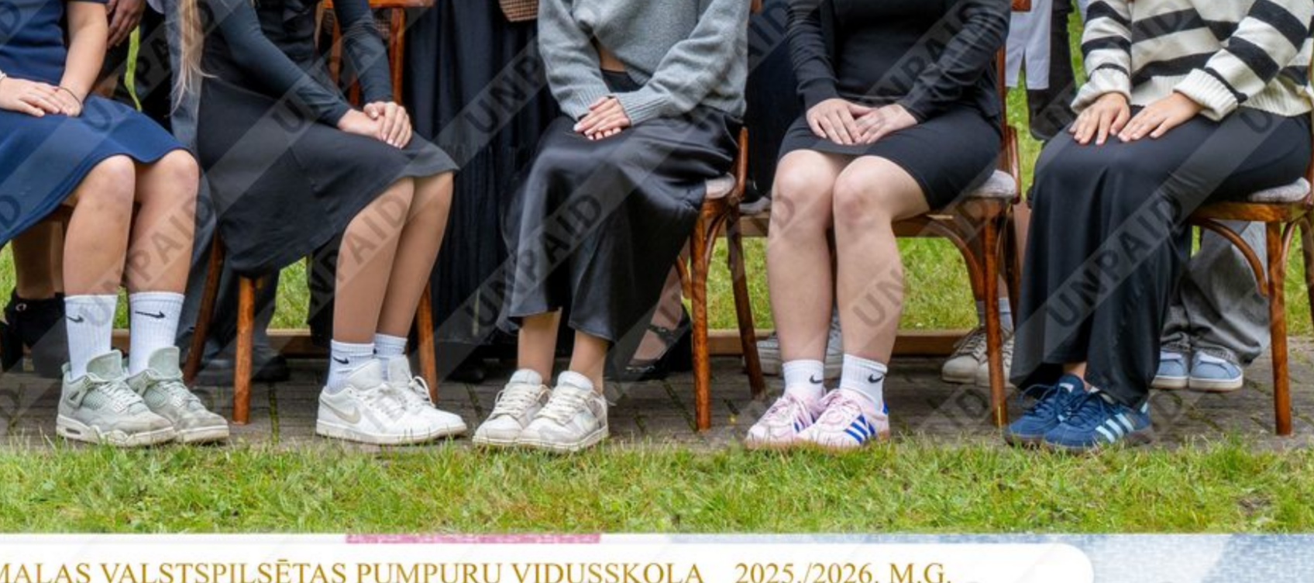
click at [759, 371] on img at bounding box center [657, 184] width 942 height 628
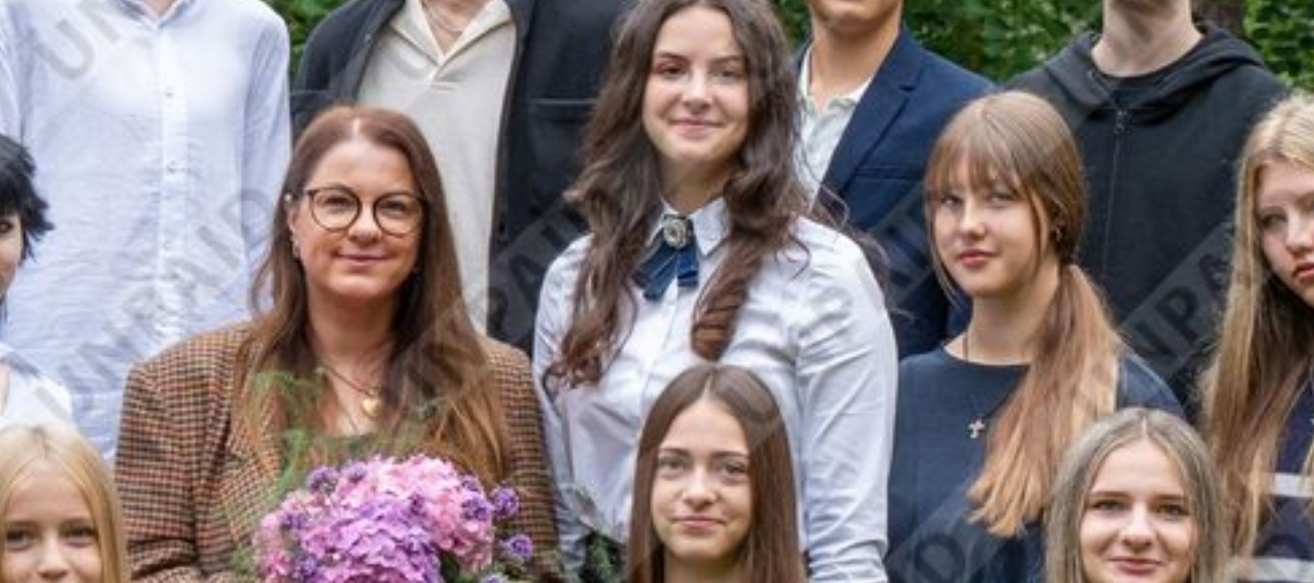
scroll to position [0, 0]
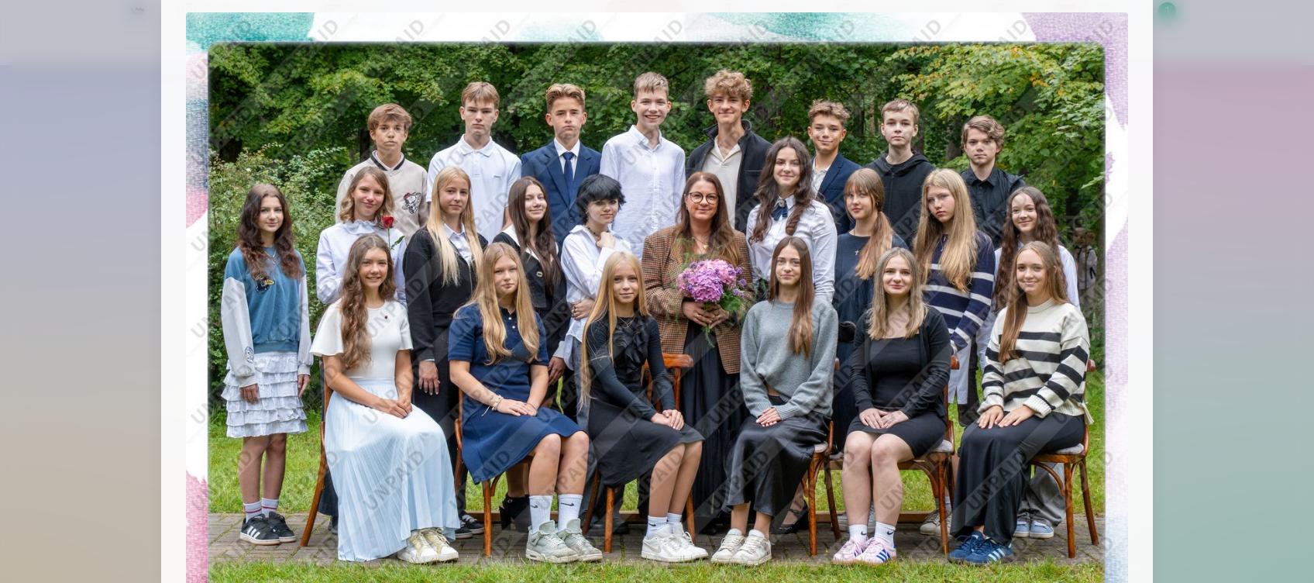
click at [1190, 192] on div at bounding box center [657, 291] width 1314 height 583
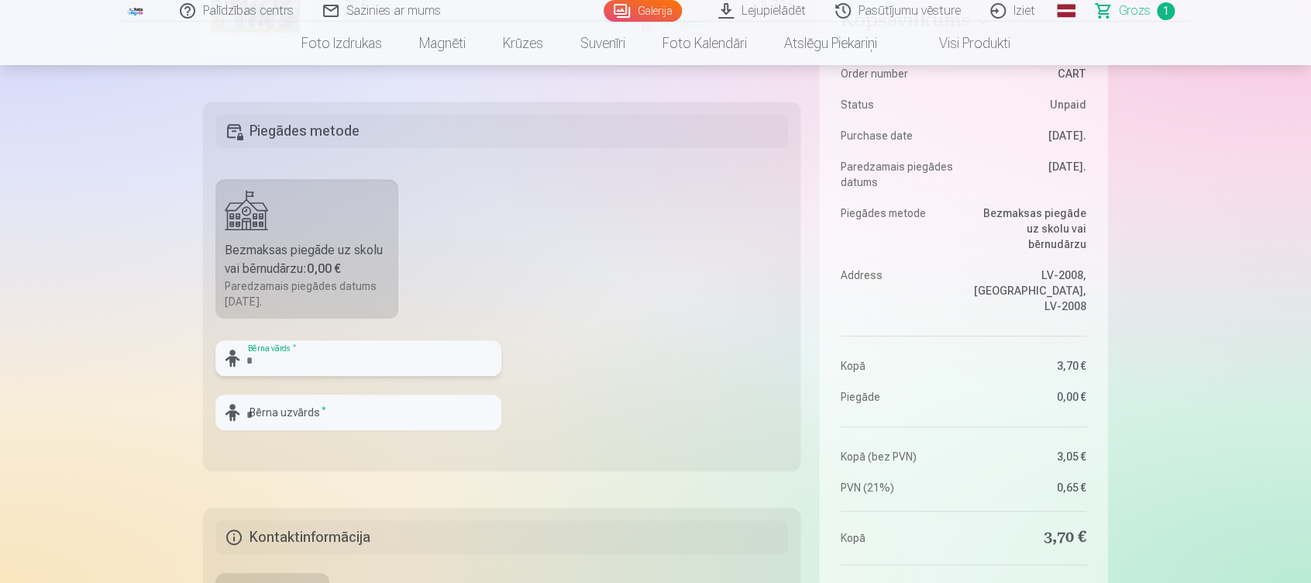
click at [263, 357] on input "text" at bounding box center [358, 358] width 286 height 36
type input "**********"
type input "*********"
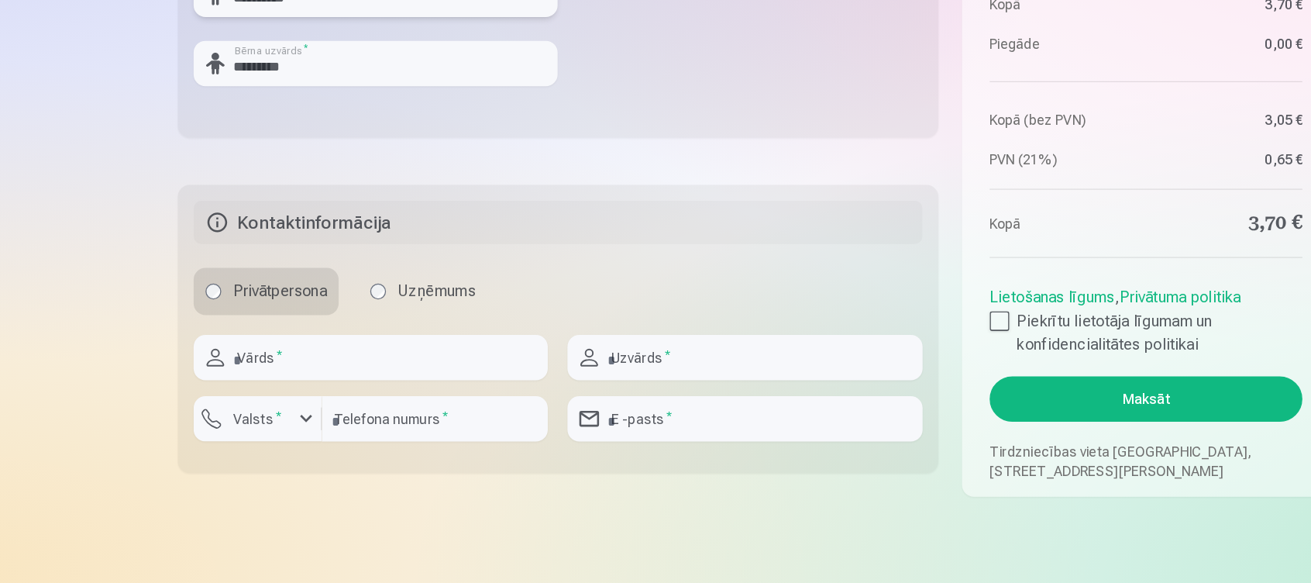
scroll to position [658, 0]
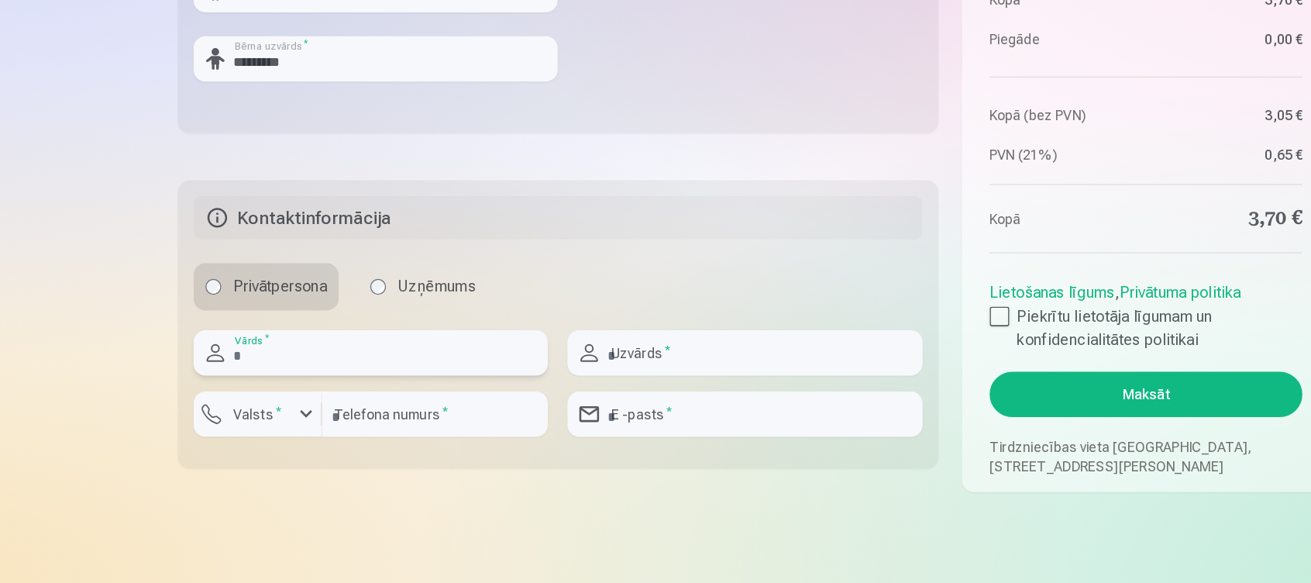
click at [305, 401] on input "text" at bounding box center [354, 402] width 278 height 36
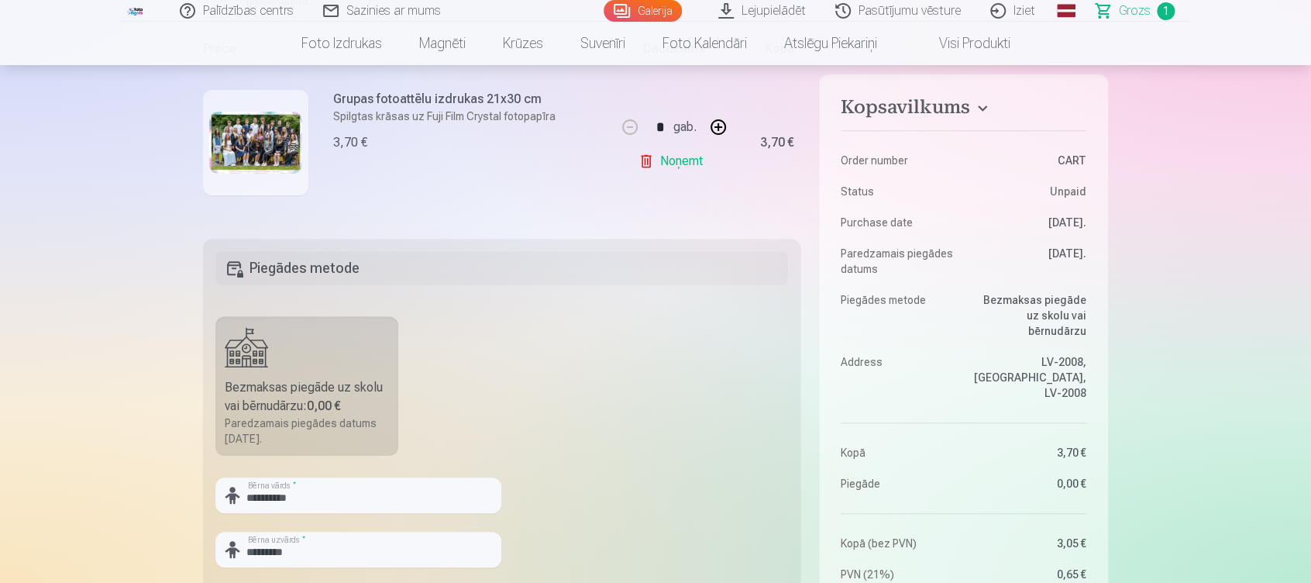
scroll to position [711, 0]
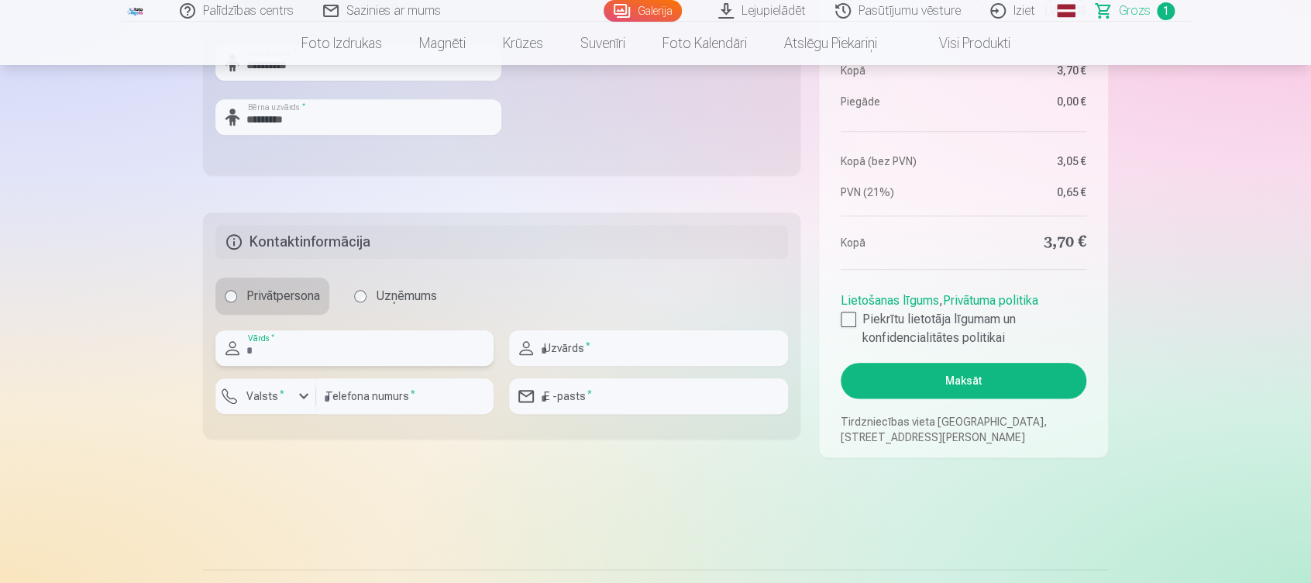
click at [308, 349] on input "text" at bounding box center [354, 348] width 278 height 36
type input "******"
type input "*********"
type input "********"
type input "**********"
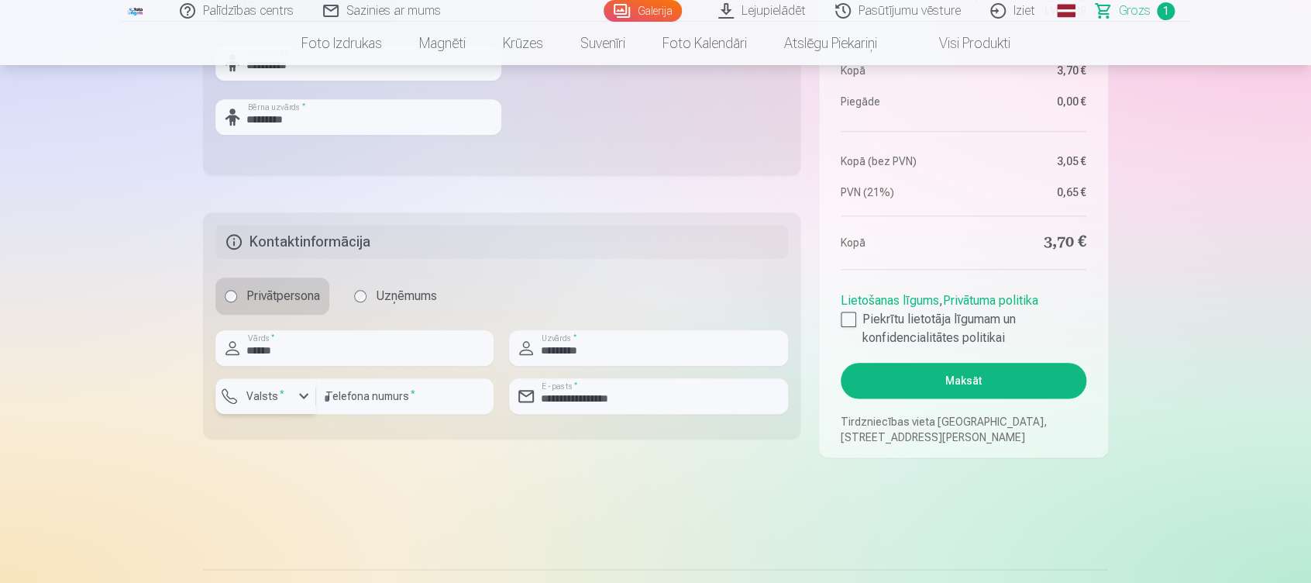
click at [306, 399] on div "button" at bounding box center [303, 396] width 19 height 19
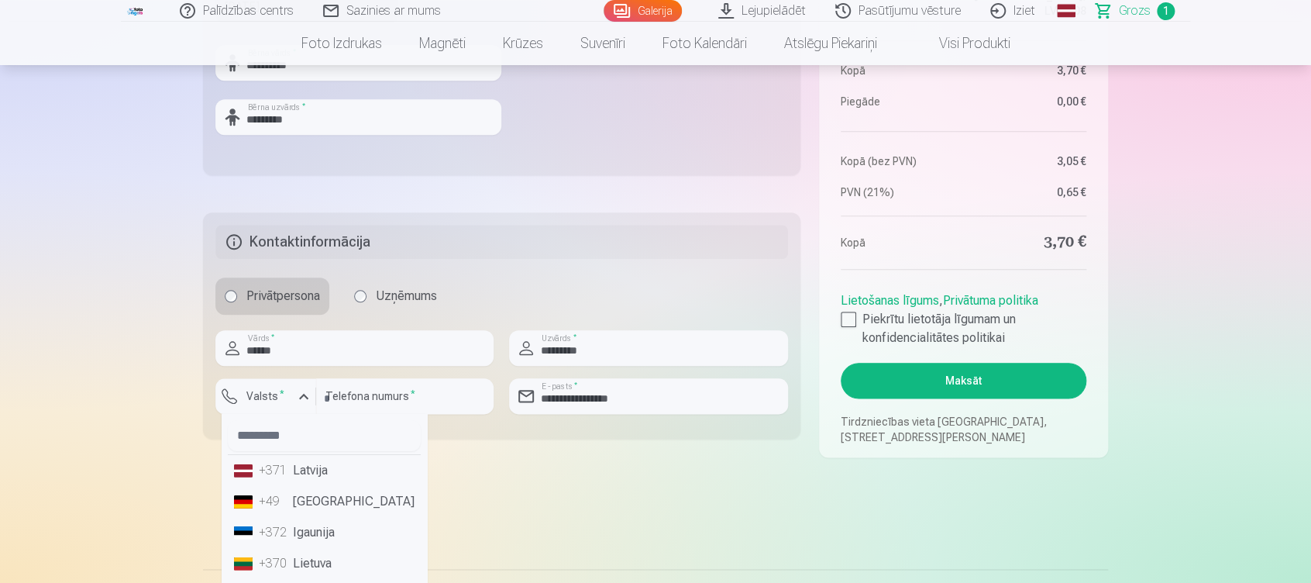
click at [298, 464] on li "+371 Latvija" at bounding box center [324, 470] width 193 height 31
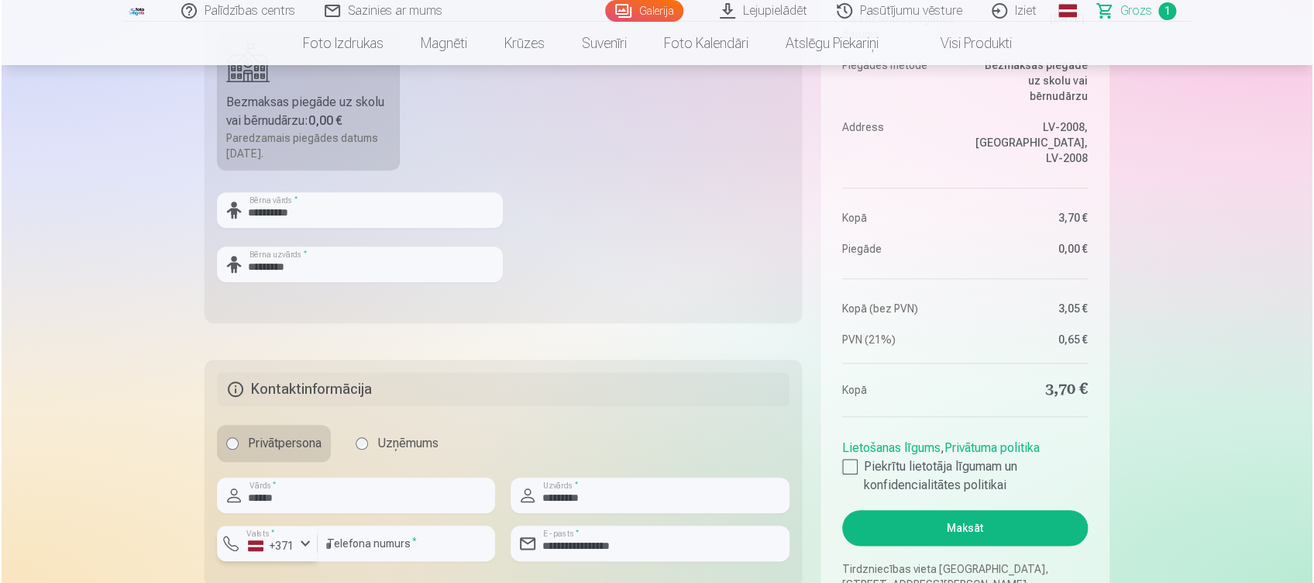
scroll to position [628, 0]
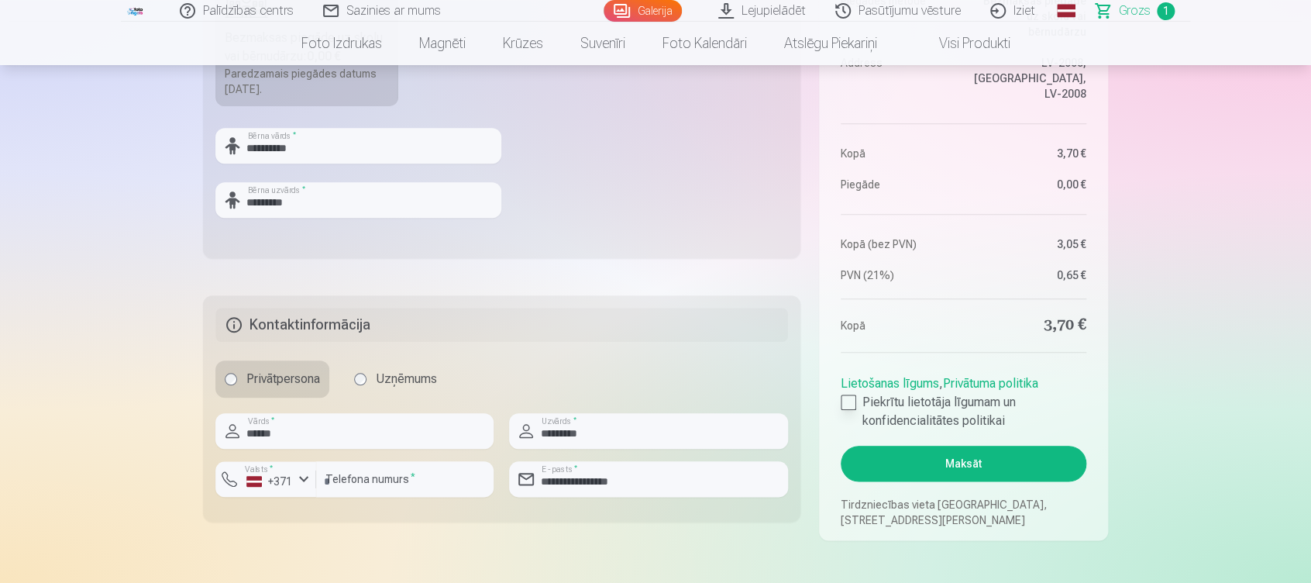
click at [854, 397] on div at bounding box center [848, 401] width 15 height 15
click at [976, 463] on button "Maksāt" at bounding box center [964, 464] width 246 height 36
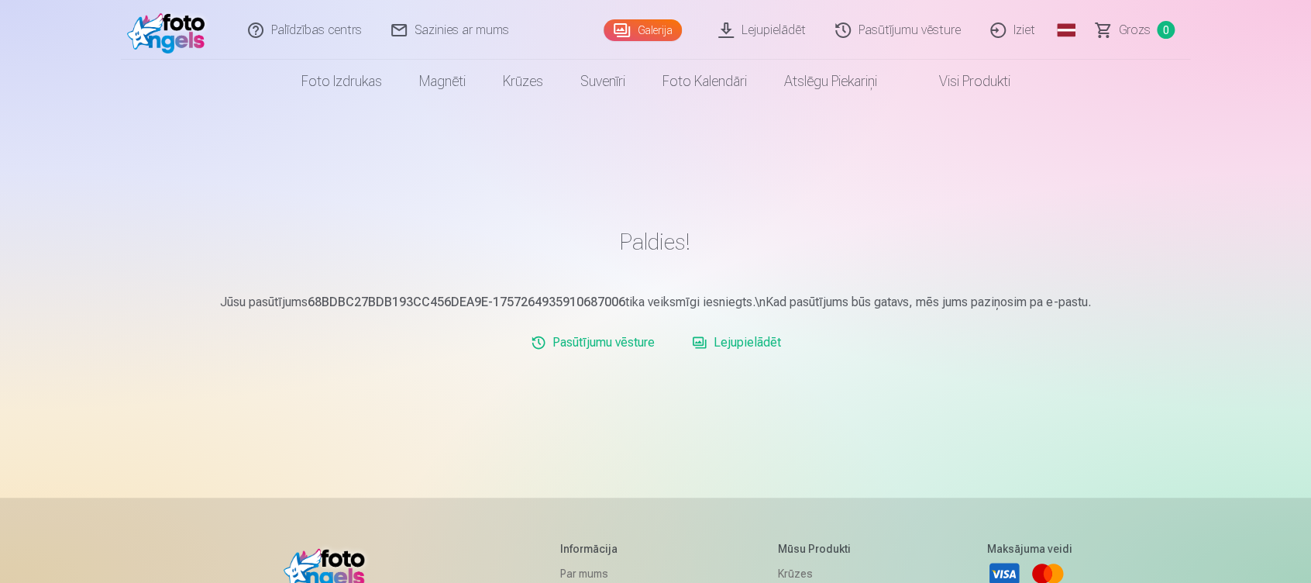
scroll to position [6, 0]
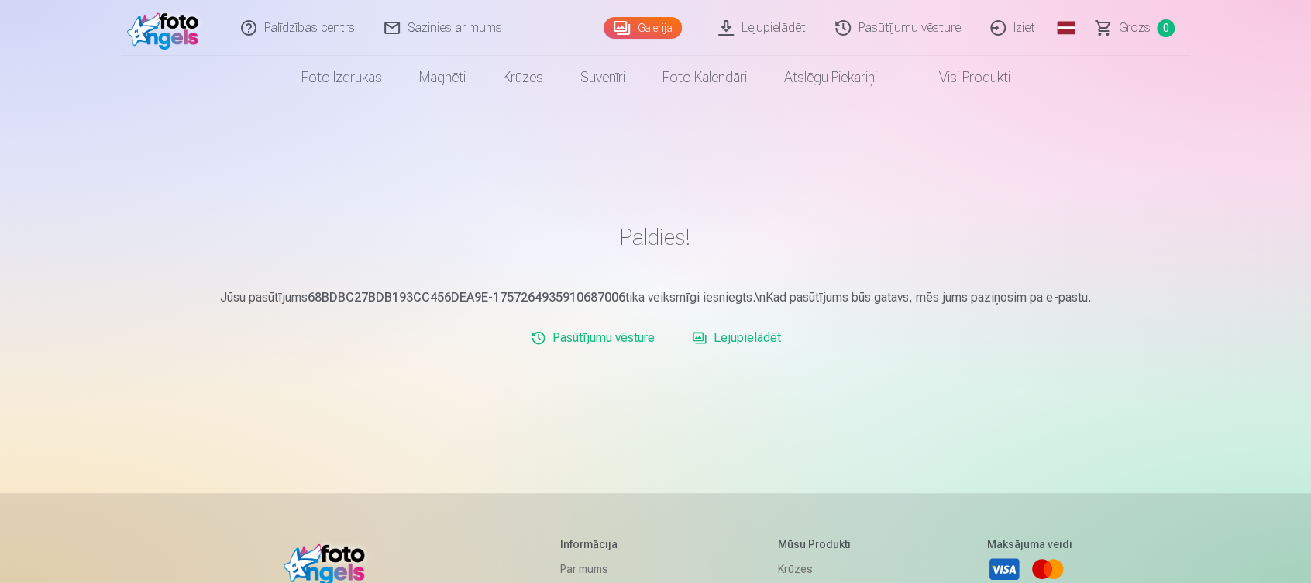
click at [720, 338] on link "Lejupielādēt" at bounding box center [737, 337] width 102 height 31
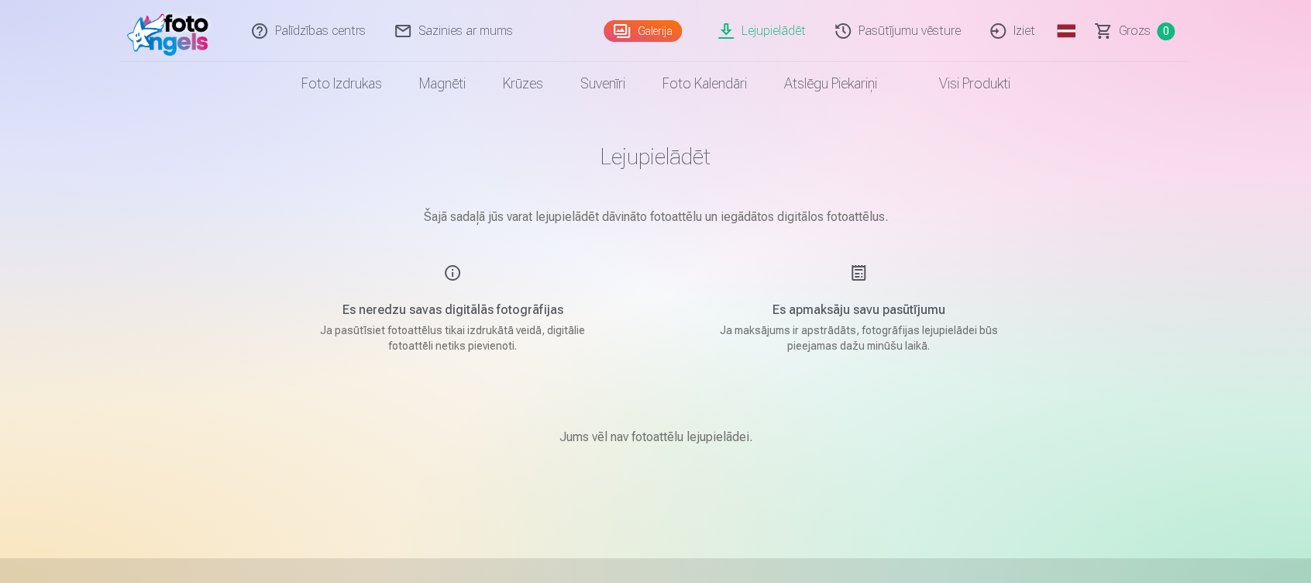
click at [869, 37] on link "Pasūtījumu vēsture" at bounding box center [898, 31] width 155 height 62
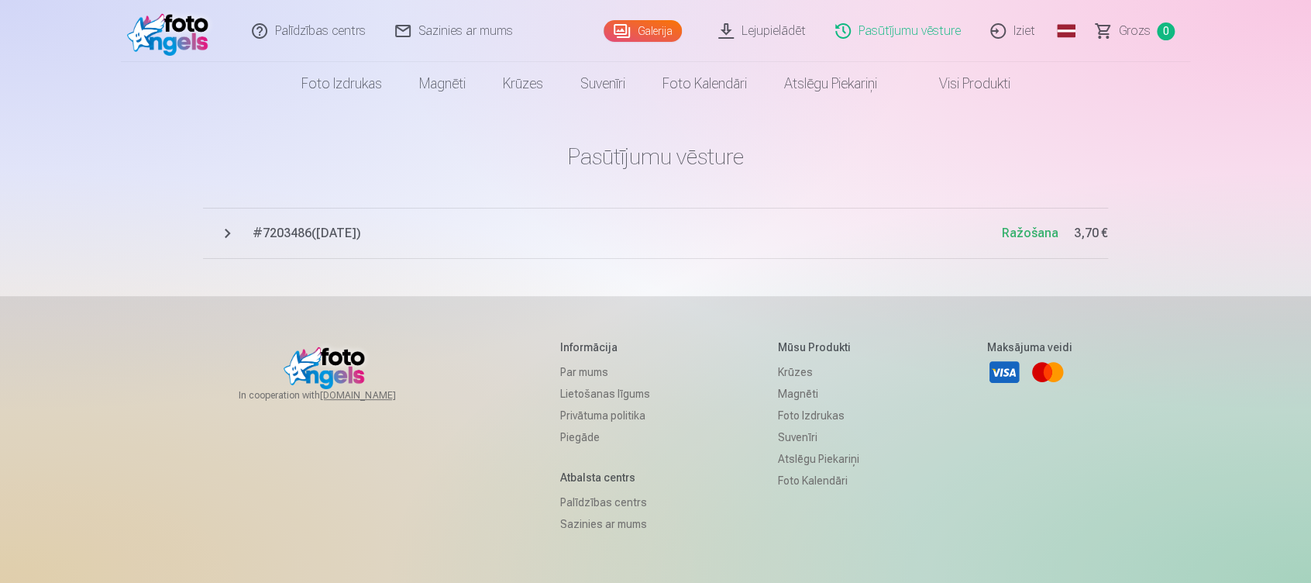
click at [512, 228] on span "# 7203486 ( 7.09.2025 )" at bounding box center [627, 233] width 749 height 19
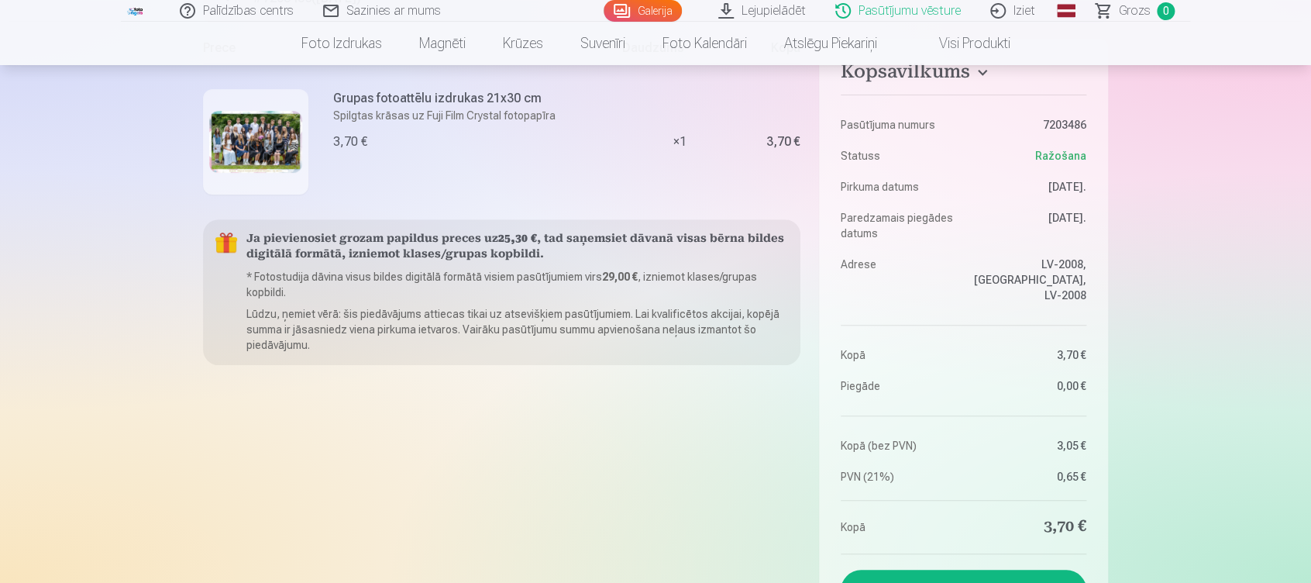
scroll to position [247, 0]
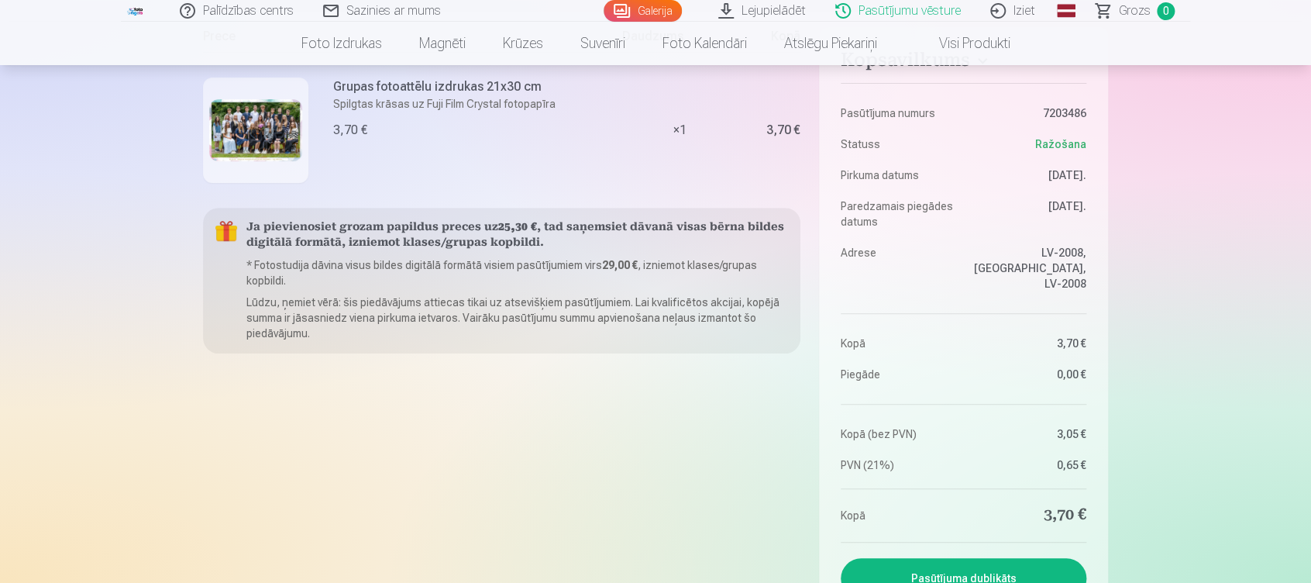
click at [859, 250] on dt "Adrese" at bounding box center [898, 268] width 115 height 46
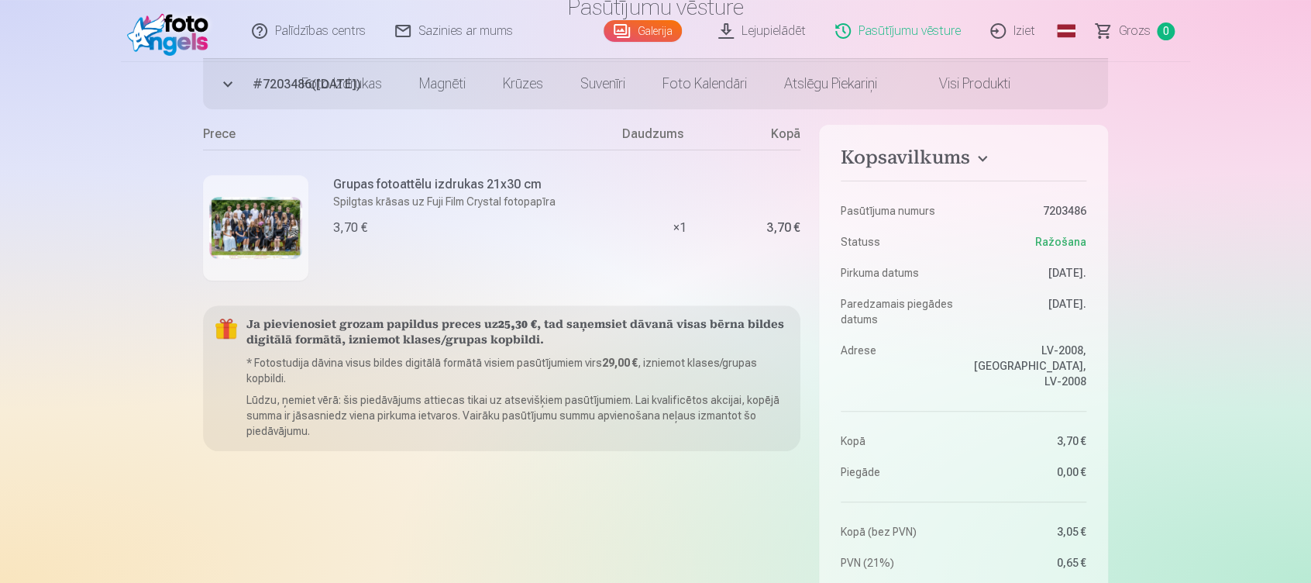
scroll to position [0, 0]
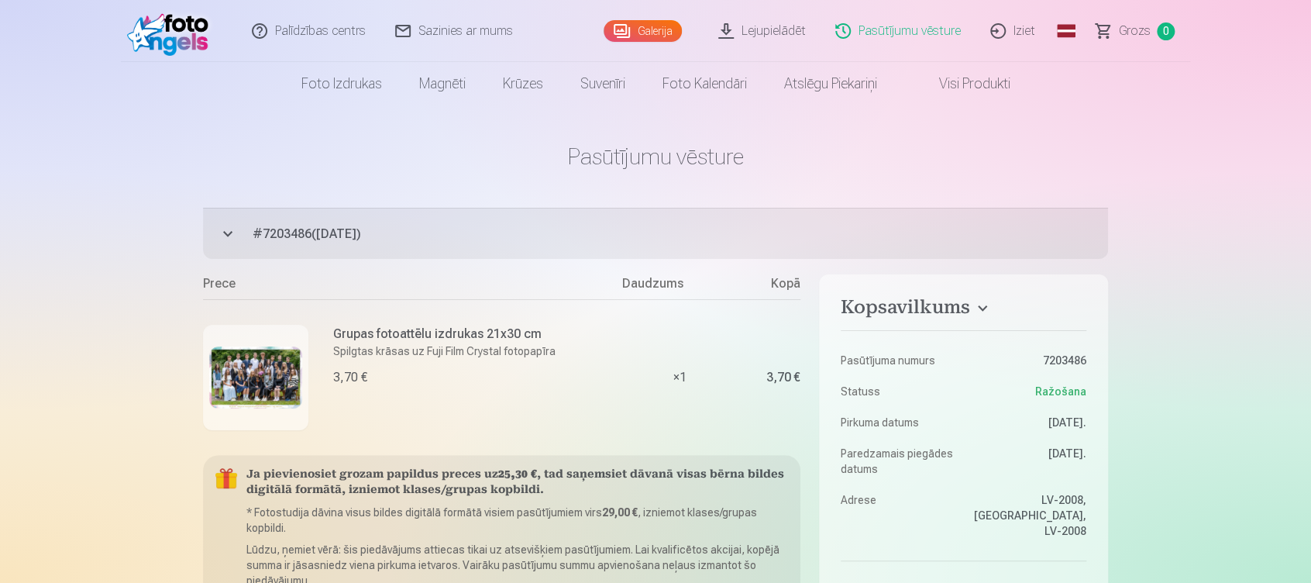
click at [857, 501] on dt "Adrese" at bounding box center [898, 515] width 115 height 46
click at [969, 82] on link "Visi produkti" at bounding box center [962, 83] width 133 height 43
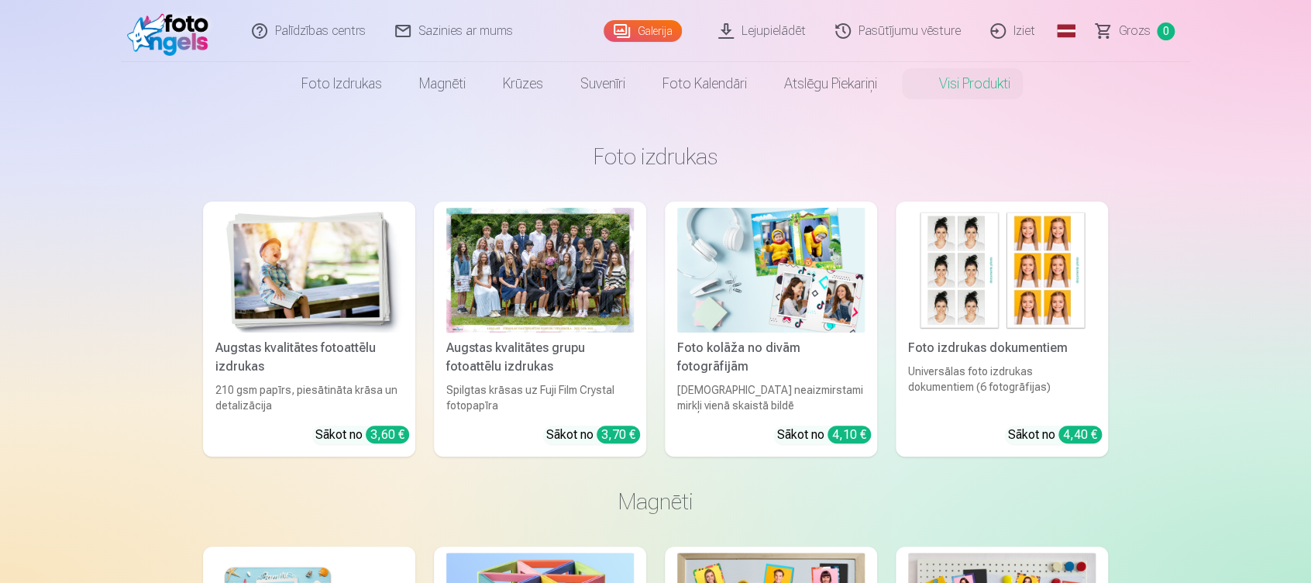
click at [630, 31] on link "Galerija" at bounding box center [643, 31] width 78 height 22
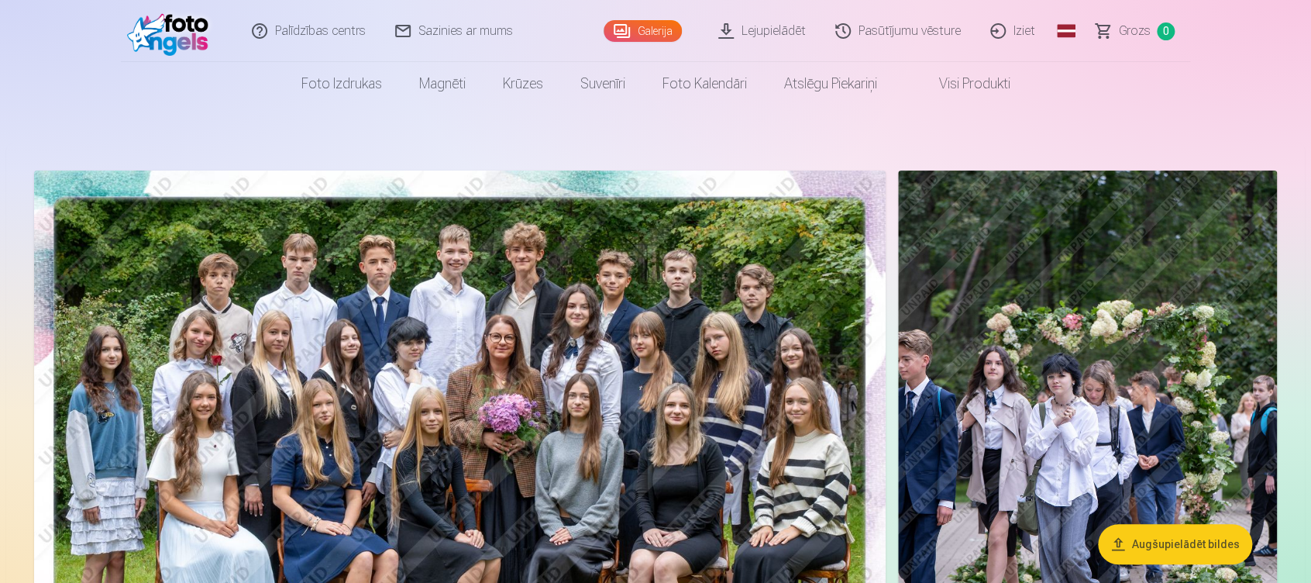
click at [160, 37] on img at bounding box center [171, 31] width 89 height 50
click at [161, 31] on img at bounding box center [171, 31] width 89 height 50
click at [885, 26] on link "Pasūtījumu vēsture" at bounding box center [898, 31] width 155 height 62
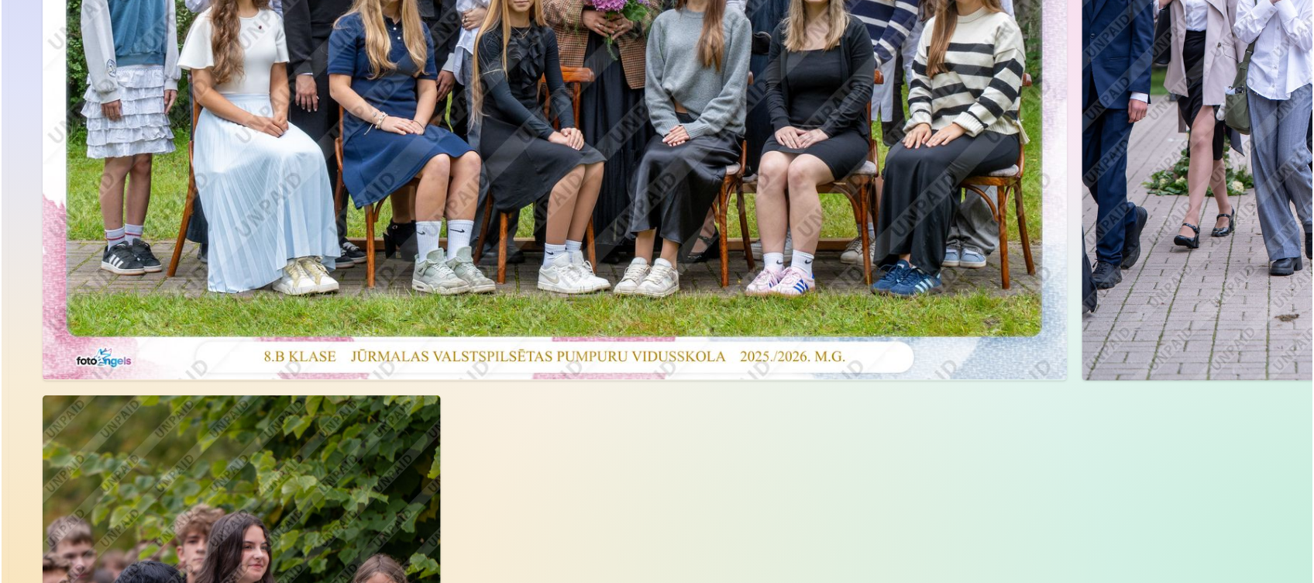
scroll to position [326, 0]
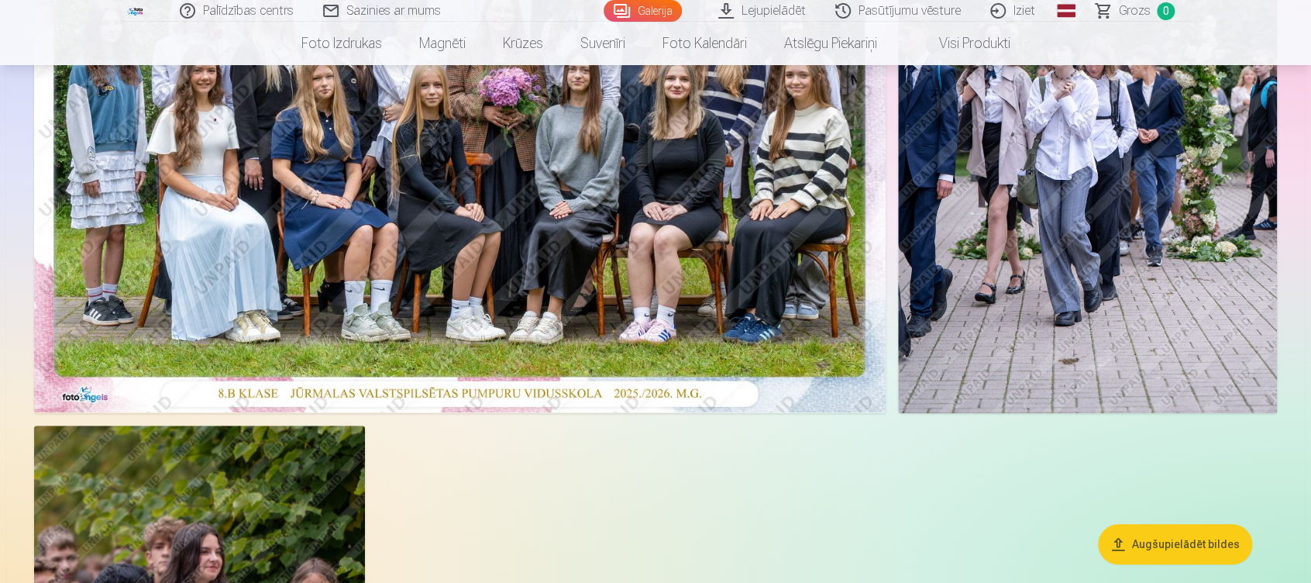
click at [621, 239] on img at bounding box center [460, 128] width 852 height 568
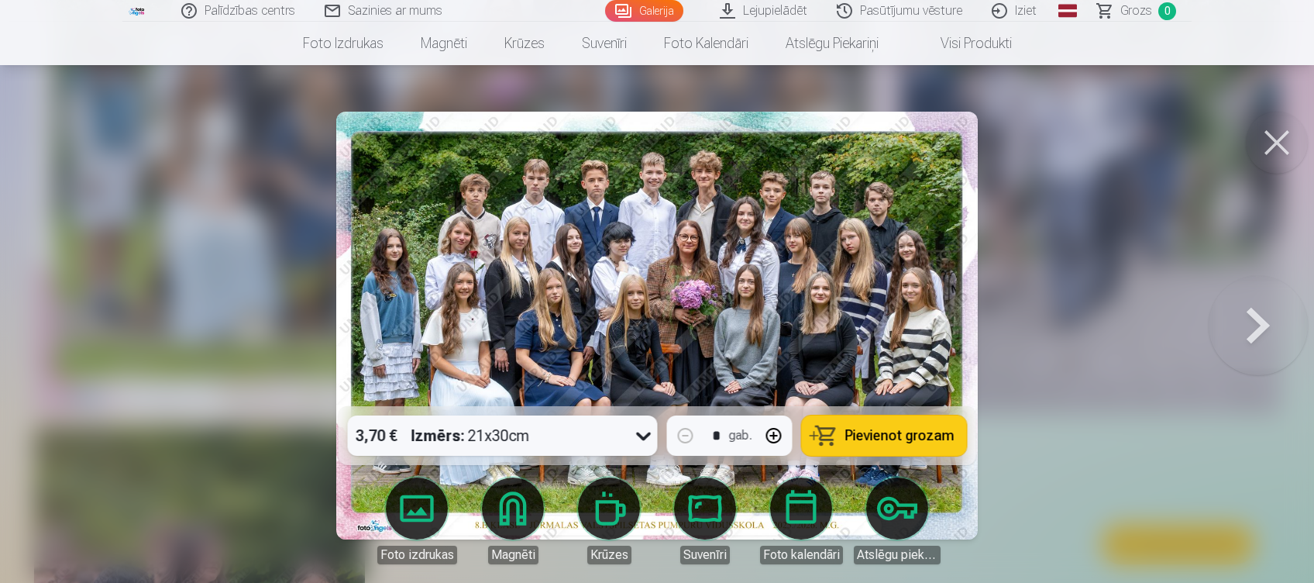
click at [890, 438] on span "Pievienot grozam" at bounding box center [899, 436] width 109 height 14
click at [1136, 17] on span "Grozs" at bounding box center [1137, 11] width 32 height 19
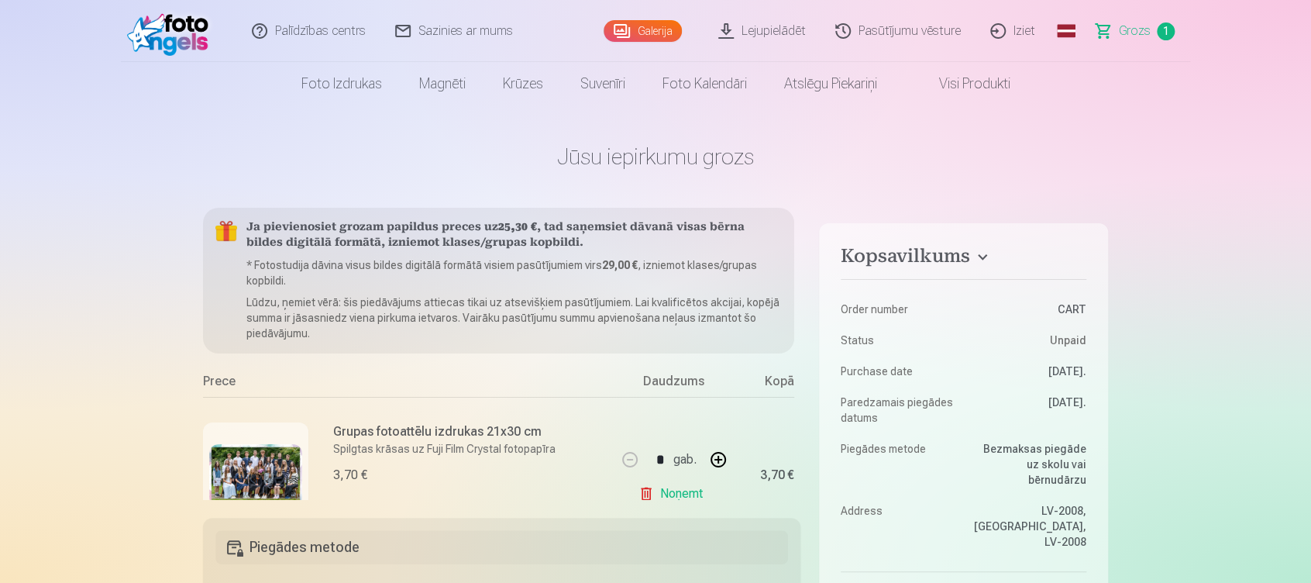
scroll to position [39, 0]
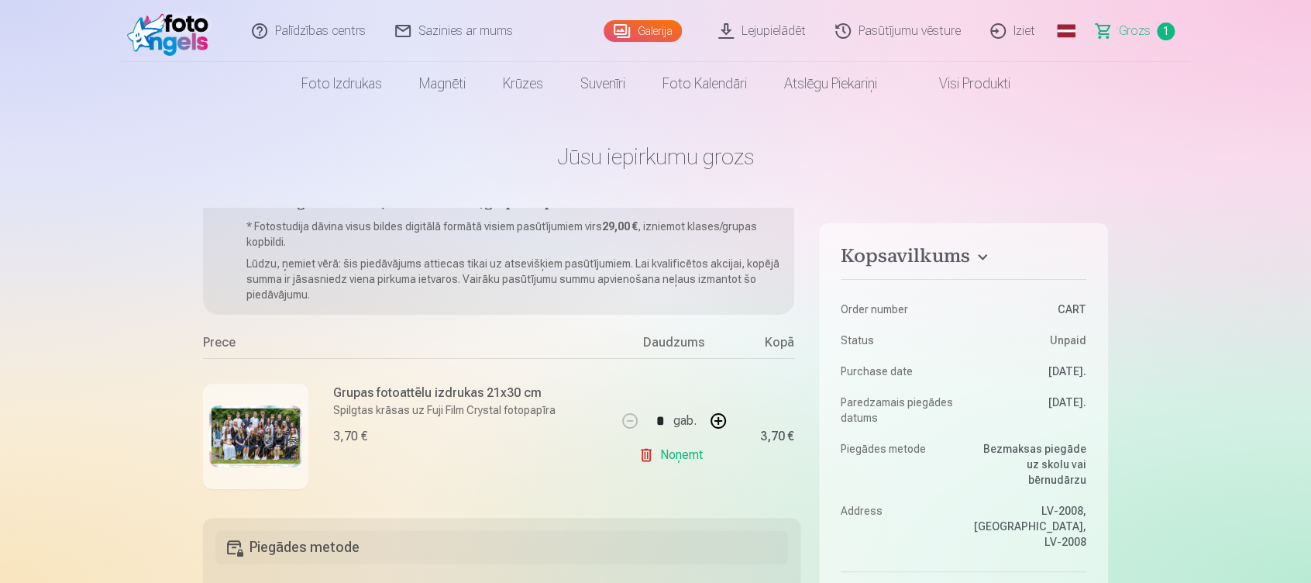
click at [670, 455] on link "Noņemt" at bounding box center [674, 454] width 71 height 31
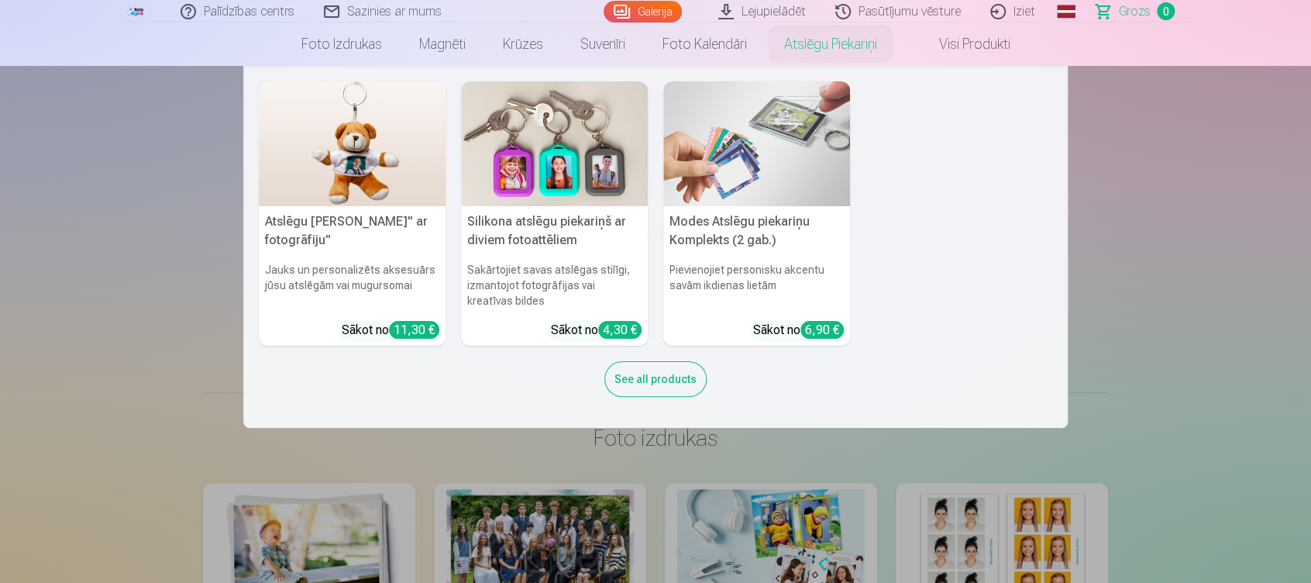
scroll to position [0, 0]
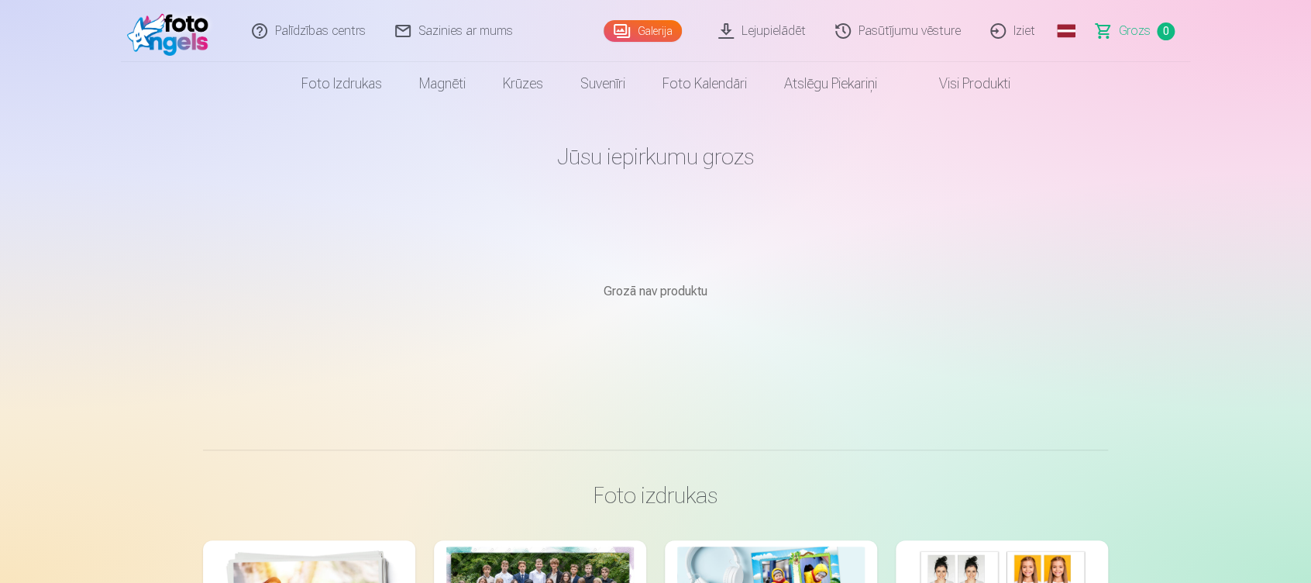
click at [927, 31] on link "Pasūtījumu vēsture" at bounding box center [898, 31] width 155 height 62
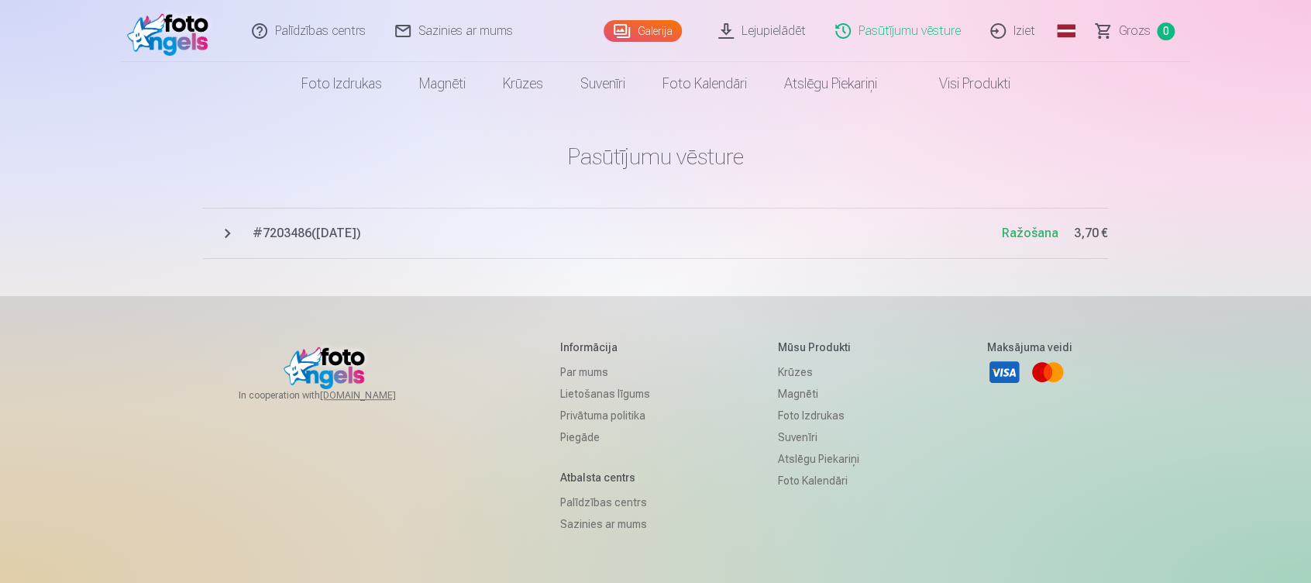
click at [1018, 31] on link "Iziet" at bounding box center [1013, 31] width 74 height 62
